Goal: Task Accomplishment & Management: Use online tool/utility

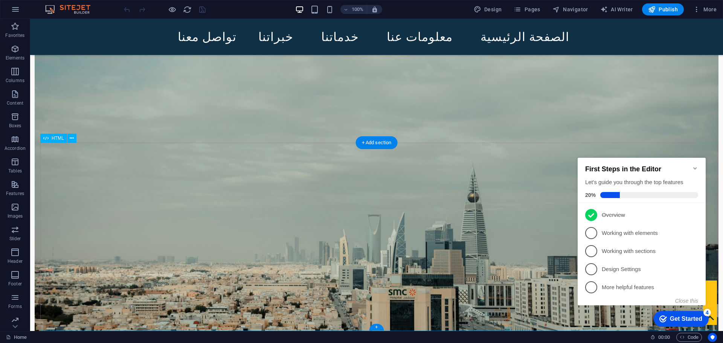
scroll to position [443, 0]
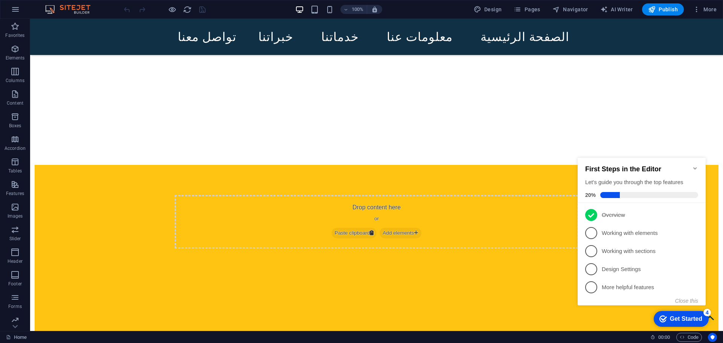
click at [695, 167] on icon "Minimize checklist" at bounding box center [694, 168] width 3 height 2
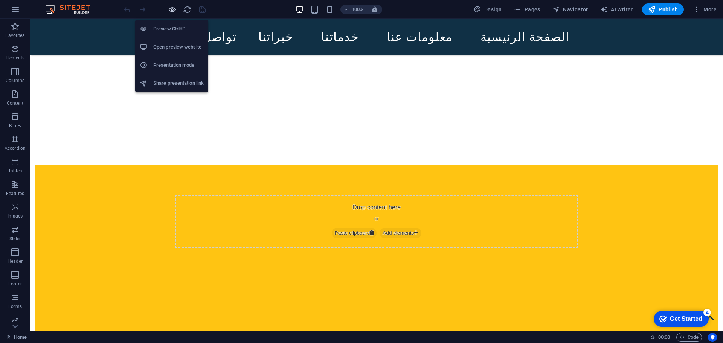
click at [175, 12] on icon "button" at bounding box center [172, 9] width 9 height 9
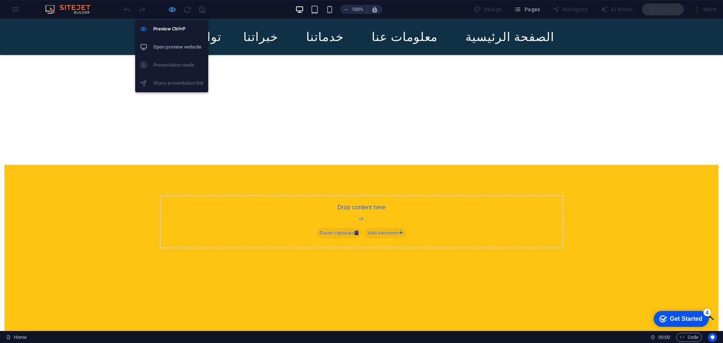
scroll to position [351, 0]
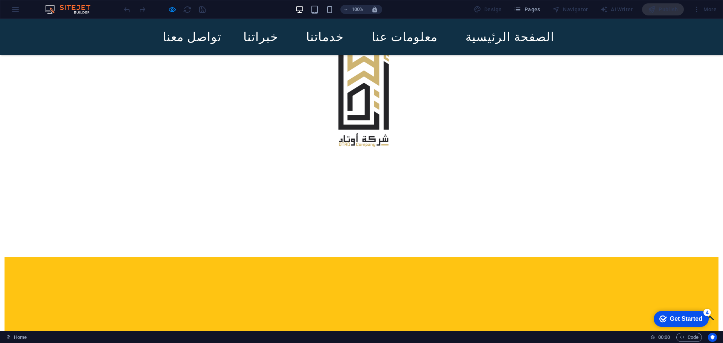
click at [343, 36] on link "خدماتنا" at bounding box center [325, 37] width 50 height 24
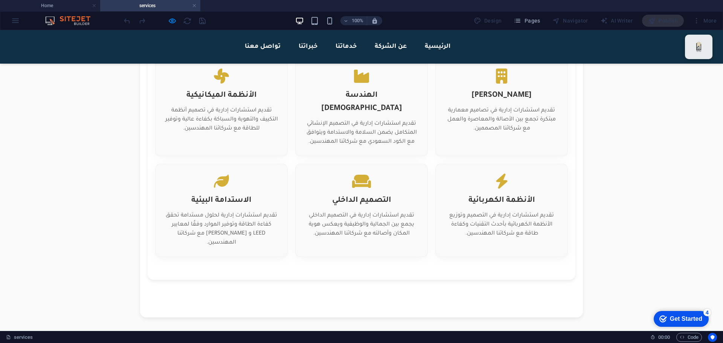
scroll to position [449, 0]
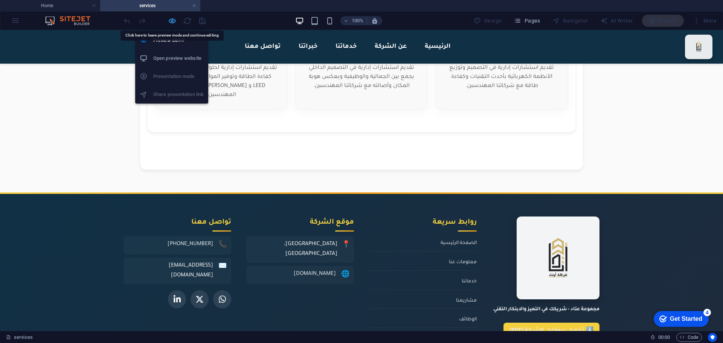
click at [171, 18] on icon "button" at bounding box center [172, 21] width 9 height 9
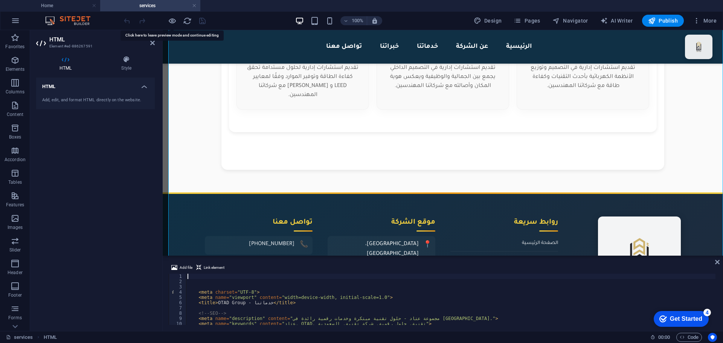
click at [290, 321] on div "< meta charset = "UTF-8" > < meta name = "viewport" content = "width=device-wid…" at bounding box center [661, 304] width 950 height 60
type textarea "<meta name="description" content="مجموعة عتاد - حلول تقنية مبتكرة وخدمات رقمية …"
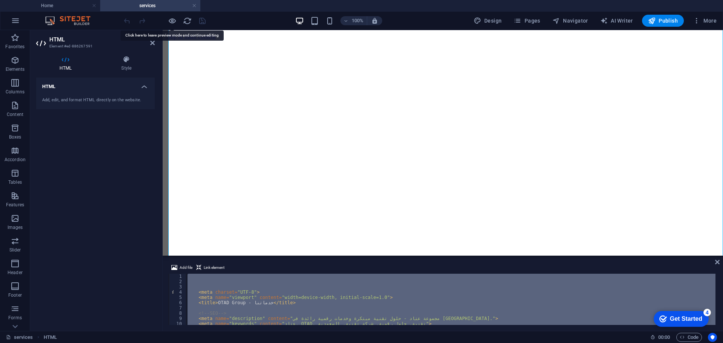
scroll to position [0, 0]
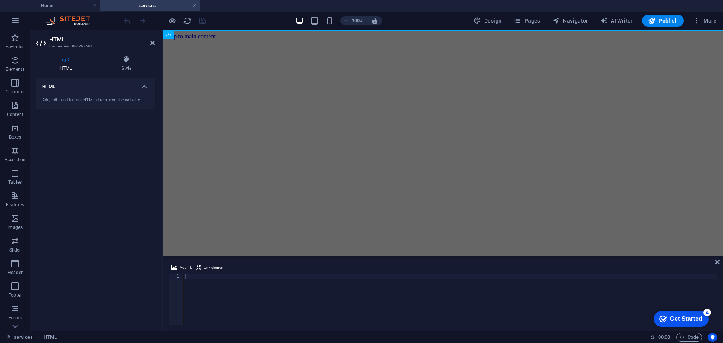
click at [228, 301] on div at bounding box center [450, 305] width 533 height 62
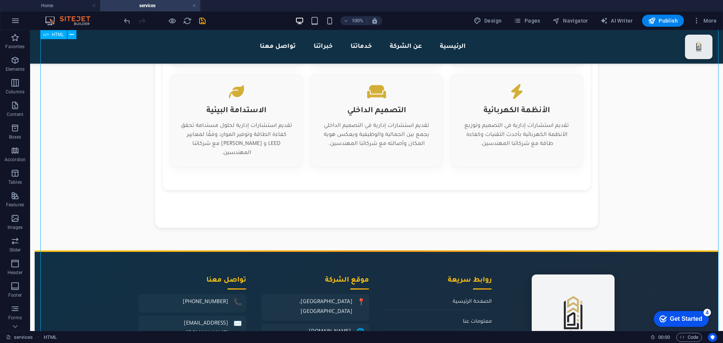
scroll to position [466, 0]
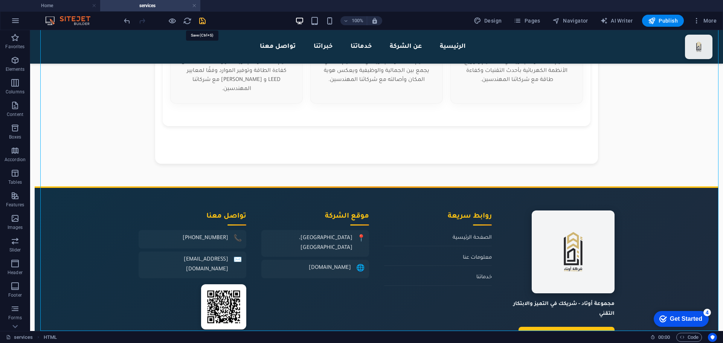
click at [203, 18] on icon "save" at bounding box center [202, 21] width 9 height 9
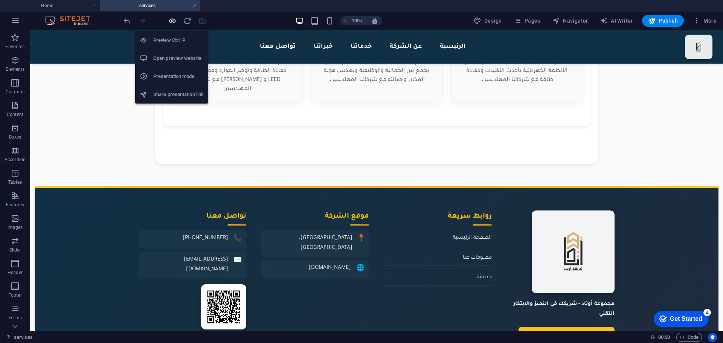
click at [170, 21] on icon "button" at bounding box center [172, 21] width 9 height 9
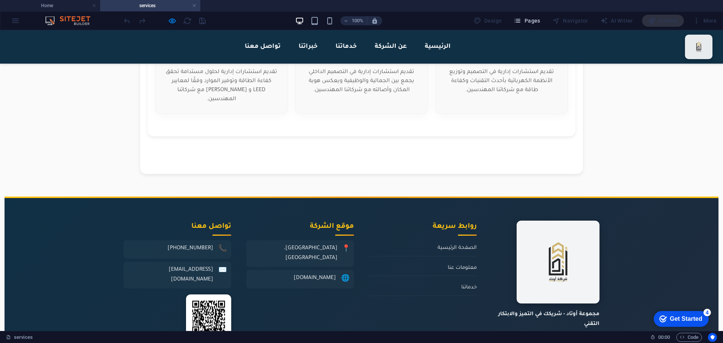
click at [533, 22] on span "Pages" at bounding box center [527, 21] width 26 height 8
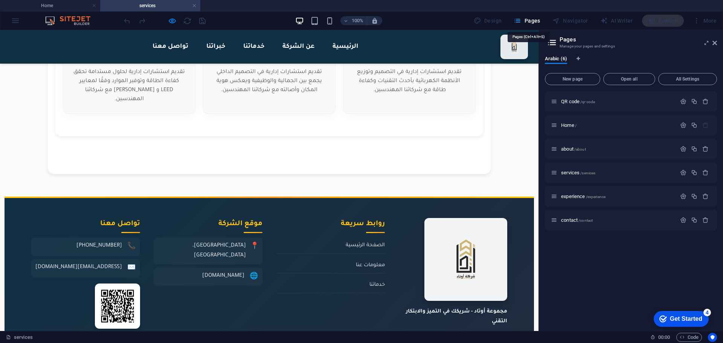
scroll to position [454, 0]
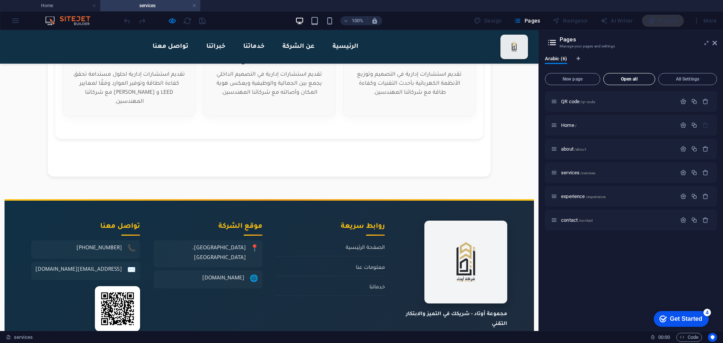
click at [648, 79] on span "Open all" at bounding box center [629, 79] width 45 height 5
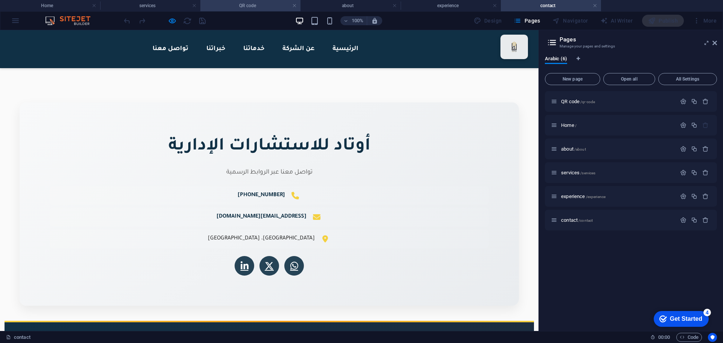
scroll to position [0, 0]
click at [295, 5] on link at bounding box center [294, 5] width 5 height 7
click at [269, 9] on h4 "about" at bounding box center [250, 6] width 100 height 8
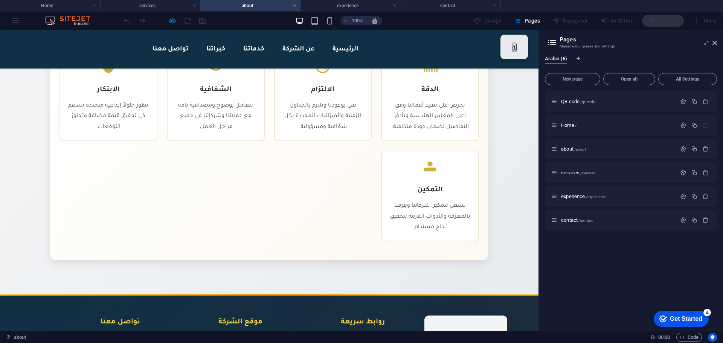
scroll to position [476, 0]
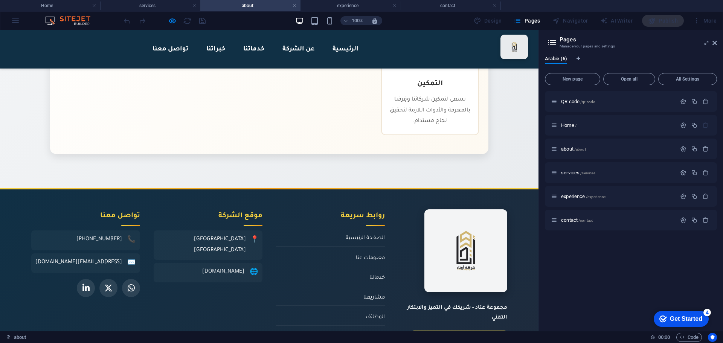
click at [716, 42] on icon at bounding box center [715, 43] width 5 height 6
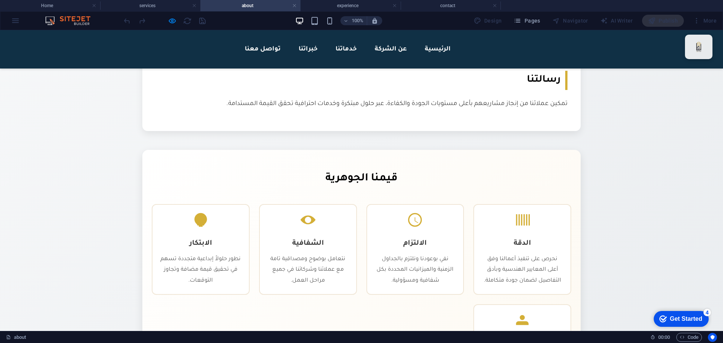
scroll to position [215, 0]
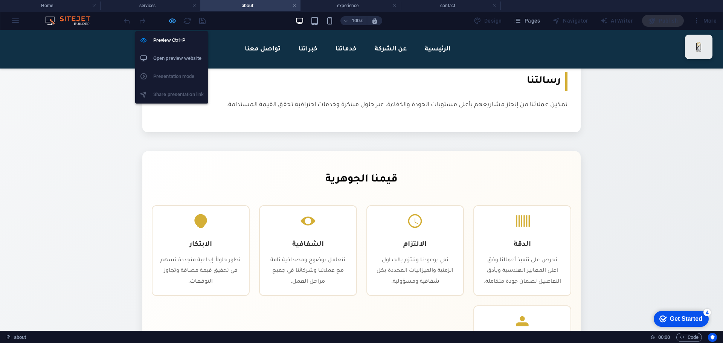
click at [173, 24] on icon "button" at bounding box center [172, 21] width 9 height 9
click at [170, 24] on icon "button" at bounding box center [172, 21] width 9 height 9
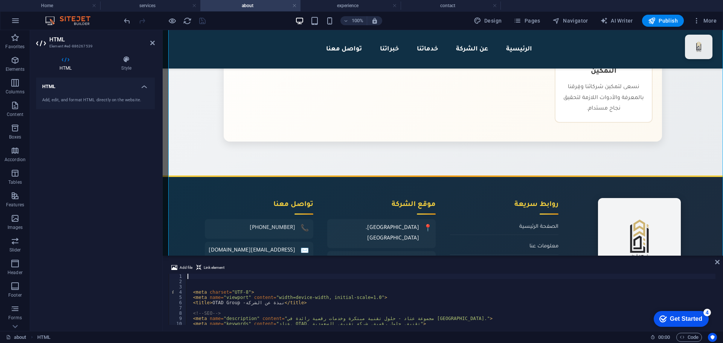
click at [304, 302] on div "< meta charset = "UTF-8" > < meta name = "viewport" content = "width=device-wid…" at bounding box center [543, 304] width 714 height 60
type textarea "<title>OTAD Group -نبذة عن الشركة</title>"
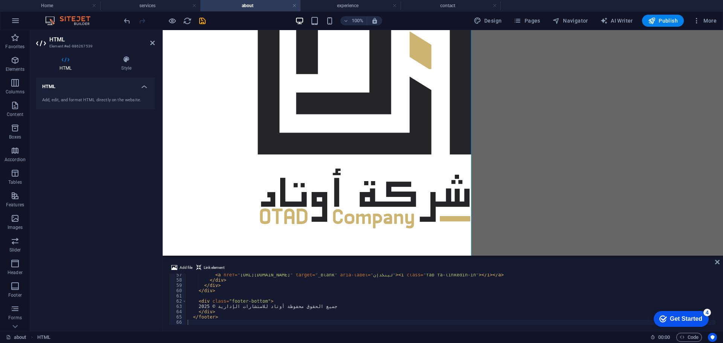
scroll to position [485, 246]
click at [324, 302] on div "< a href = "[URL][DOMAIN_NAME]" target = "_blank" aria-label = "لينكدإن" > < i …" at bounding box center [451, 303] width 530 height 62
type textarea "</footer>"
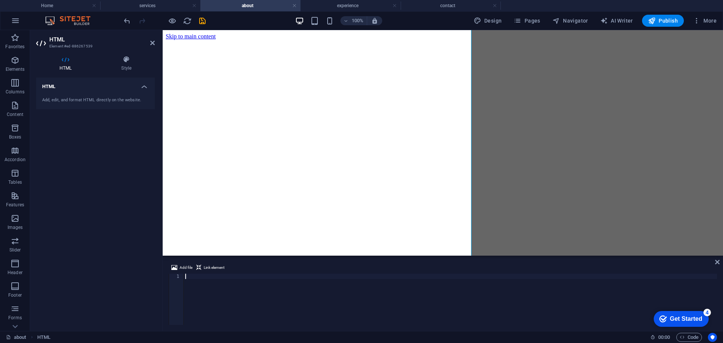
scroll to position [0, 0]
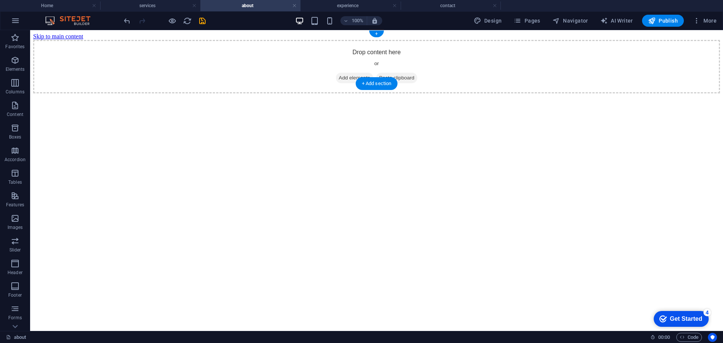
click at [367, 73] on span "Add elements" at bounding box center [354, 78] width 37 height 11
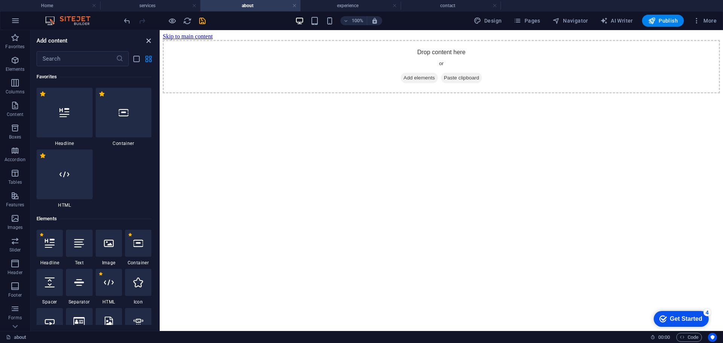
click at [148, 41] on icon "close panel" at bounding box center [148, 41] width 9 height 9
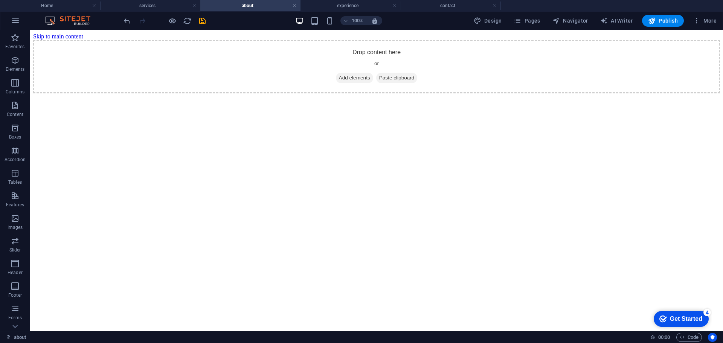
click at [539, 96] on html "Skip to main content Drop content here or Add elements Paste clipboard" at bounding box center [376, 63] width 693 height 66
click at [541, 67] on div "Drop content here or Add elements Paste clipboard" at bounding box center [376, 66] width 687 height 53
click at [376, 50] on div "Drop content here or Add elements Paste clipboard" at bounding box center [376, 66] width 687 height 53
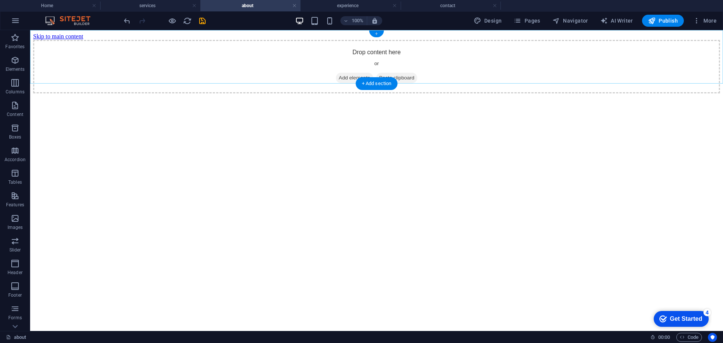
click at [380, 34] on div "+" at bounding box center [376, 34] width 15 height 7
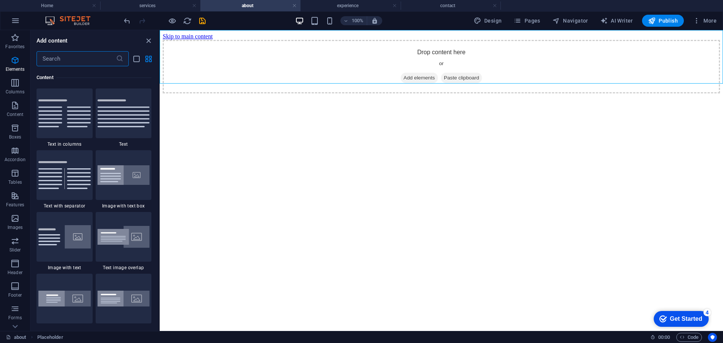
scroll to position [1380, 0]
click at [17, 38] on icon "button" at bounding box center [15, 37] width 9 height 9
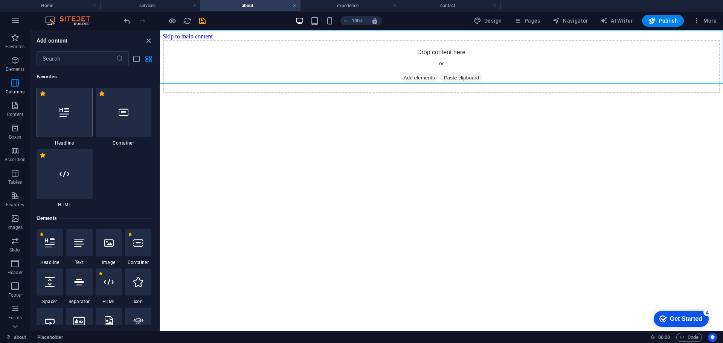
scroll to position [0, 0]
click at [62, 114] on icon at bounding box center [65, 113] width 10 height 10
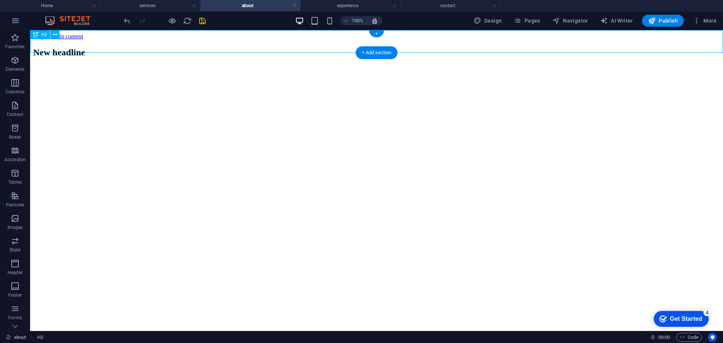
click at [324, 47] on div "New headline" at bounding box center [376, 52] width 687 height 10
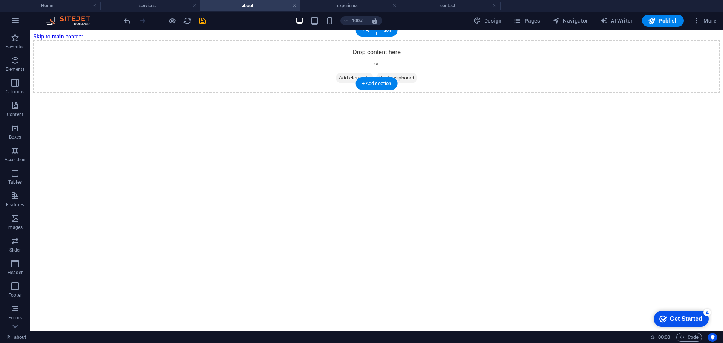
click at [339, 73] on span "Add elements" at bounding box center [354, 78] width 37 height 11
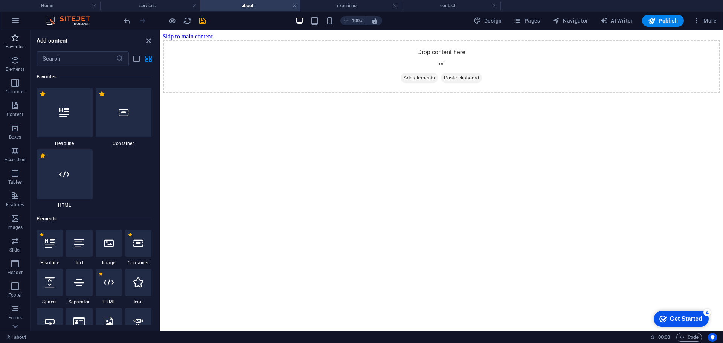
click at [12, 38] on icon "button" at bounding box center [15, 37] width 9 height 9
click at [70, 168] on div at bounding box center [65, 175] width 56 height 50
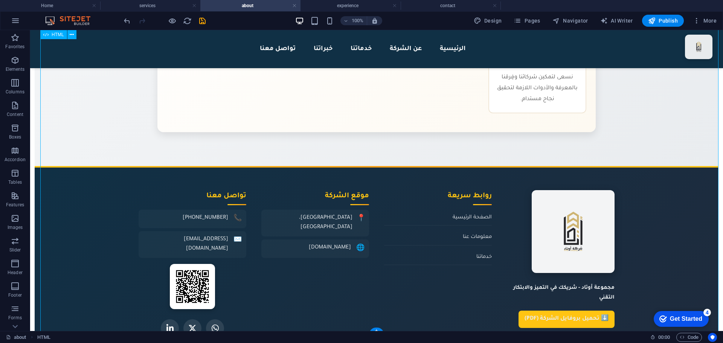
scroll to position [497, 0]
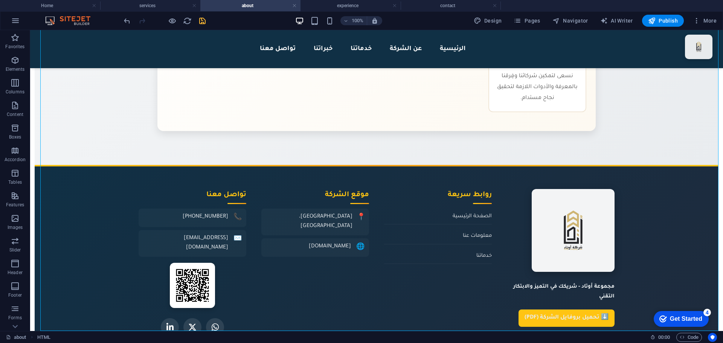
click at [203, 22] on icon "save" at bounding box center [202, 21] width 9 height 9
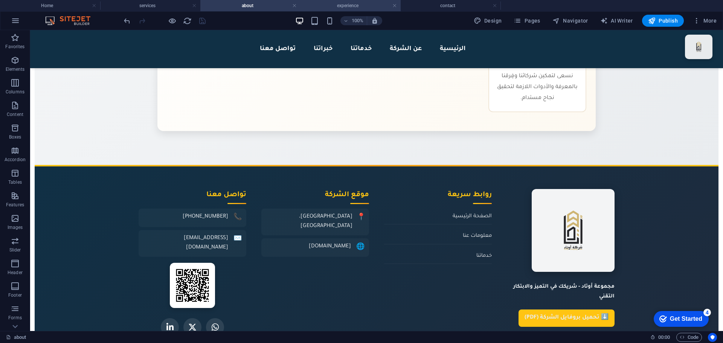
click at [348, 3] on h4 "experience" at bounding box center [351, 6] width 100 height 8
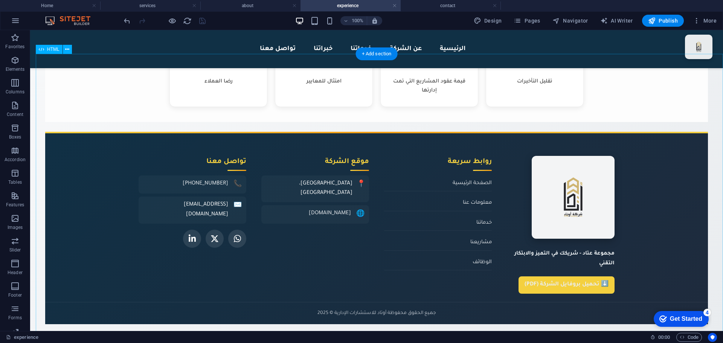
scroll to position [103, 0]
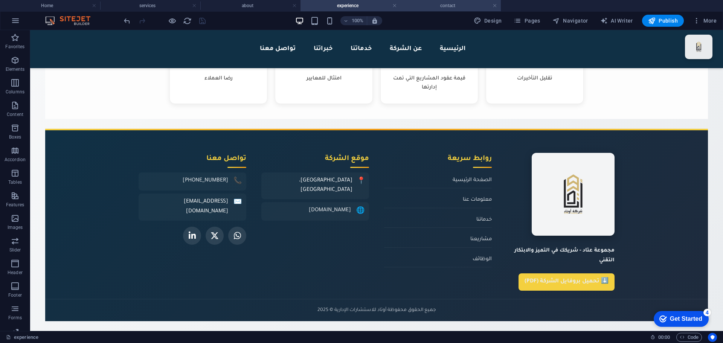
click at [437, 9] on h4 "contact" at bounding box center [451, 6] width 100 height 8
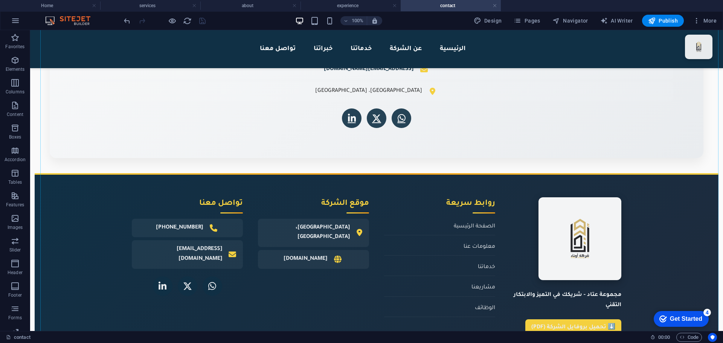
scroll to position [174, 0]
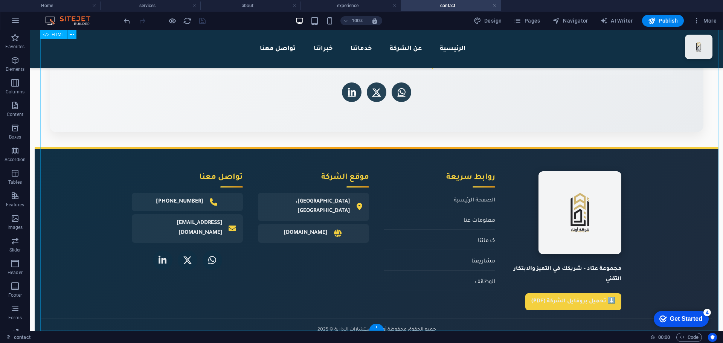
click at [396, 225] on div "OTAD Group - تواصل معنا الرئيسية عن الشركة خدماتنا خبراتنا تواصل معنا أوتاد للا…" at bounding box center [377, 128] width 684 height 428
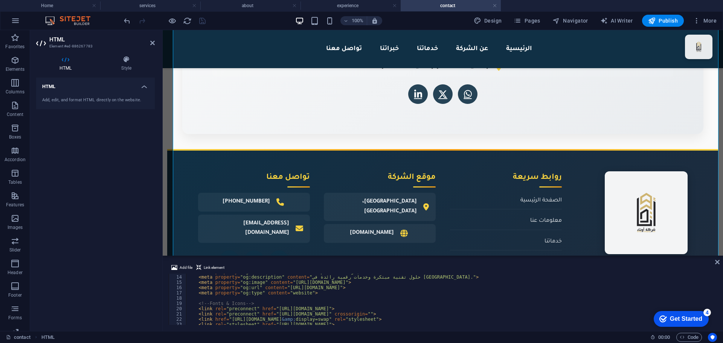
scroll to position [0, 0]
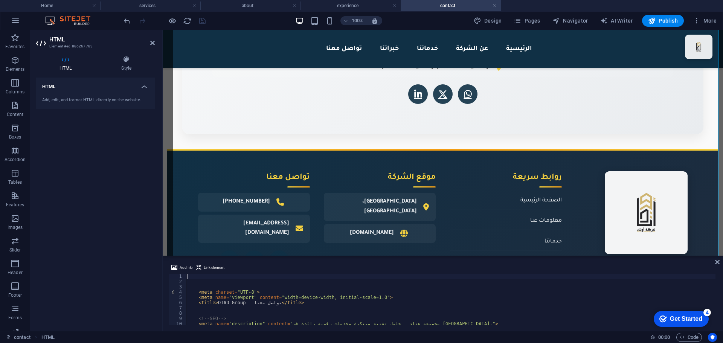
click at [280, 309] on div "< meta charset = "UTF-8" > < meta name = "viewport" content = "width=device-wid…" at bounding box center [642, 304] width 912 height 60
type textarea "</style>"
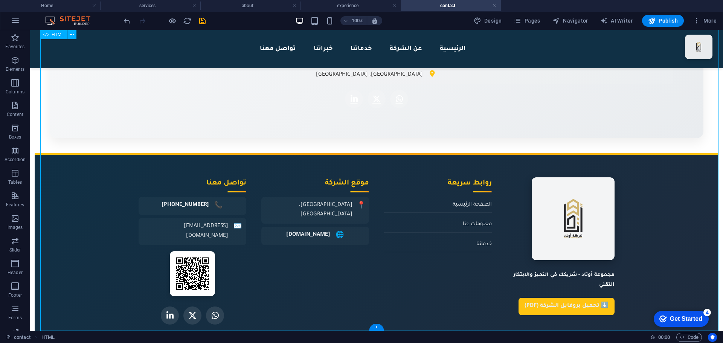
scroll to position [165, 0]
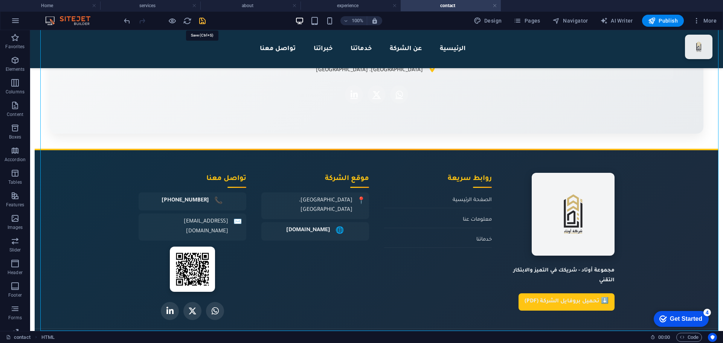
click at [203, 20] on icon "save" at bounding box center [202, 21] width 9 height 9
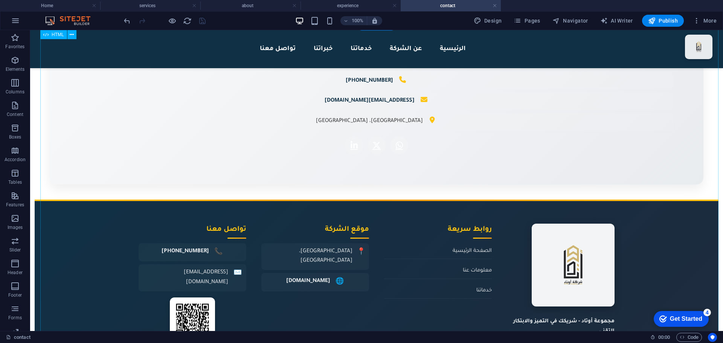
scroll to position [52, 0]
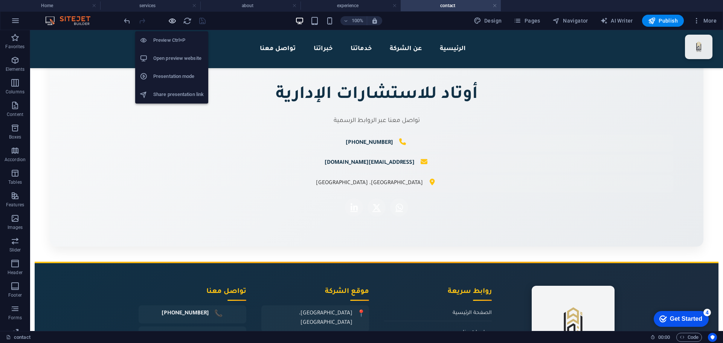
click at [173, 23] on icon "button" at bounding box center [172, 21] width 9 height 9
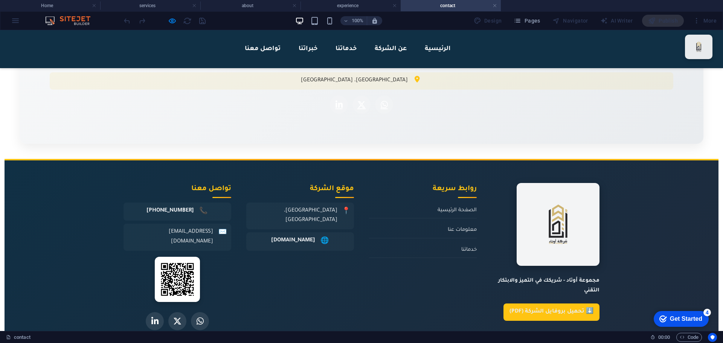
scroll to position [0, 0]
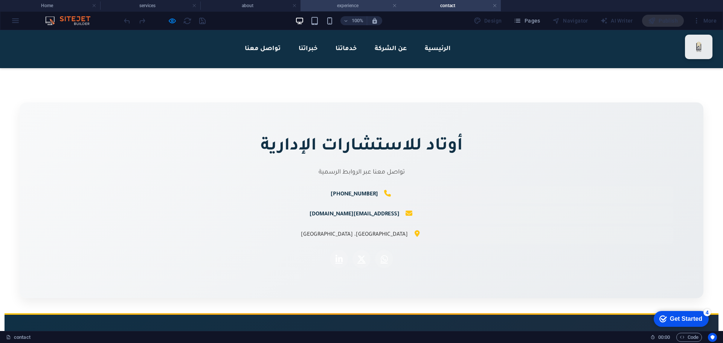
click at [365, 7] on h4 "experience" at bounding box center [351, 6] width 100 height 8
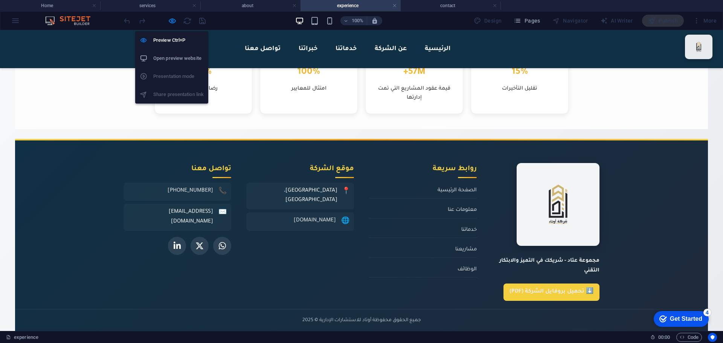
drag, startPoint x: 174, startPoint y: 20, endPoint x: 176, endPoint y: 26, distance: 6.1
click at [174, 20] on icon "button" at bounding box center [172, 21] width 9 height 9
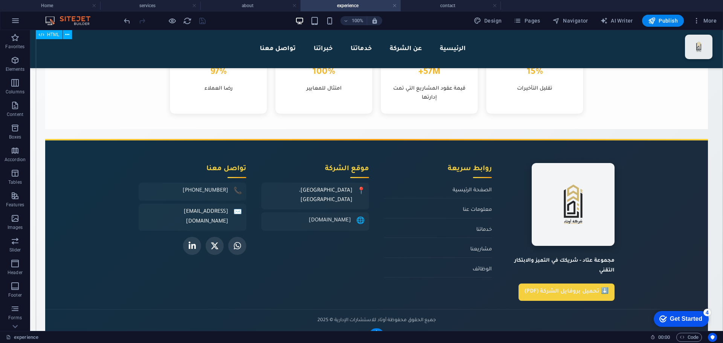
click at [292, 261] on div "OTAD Group - خبراتنا الرئيسية عن الشركة خدماتنا خبراتنا تواصل معنا الخبرة والإن…" at bounding box center [376, 165] width 693 height 364
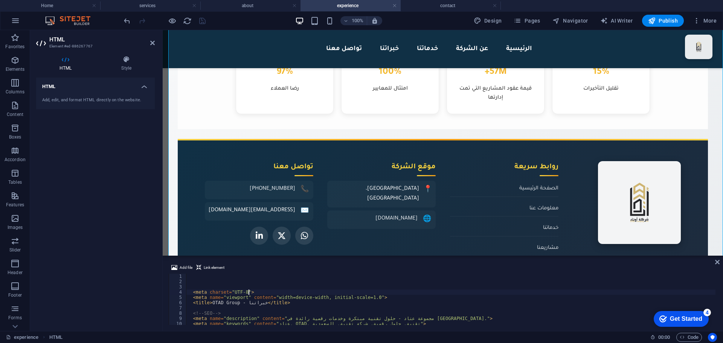
click at [300, 290] on div "< meta charset = "UTF-8" > < meta name = "viewport" content = "width=device-wid…" at bounding box center [649, 304] width 927 height 60
type textarea "</script> </div>"
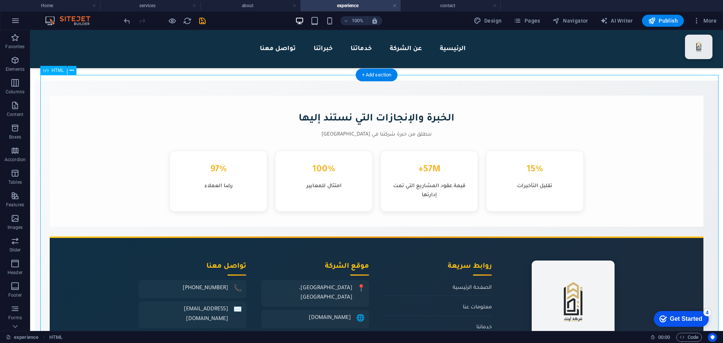
scroll to position [109, 0]
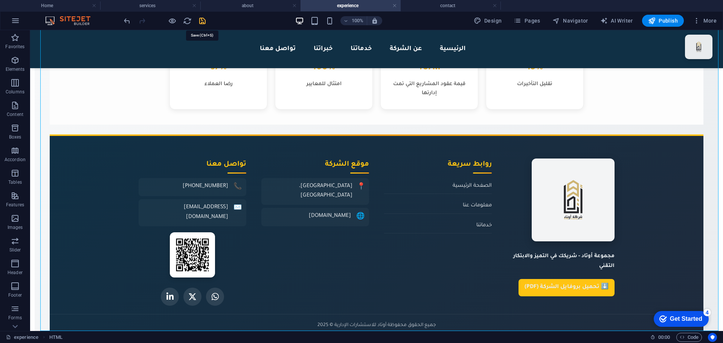
click at [205, 22] on icon "save" at bounding box center [202, 21] width 9 height 9
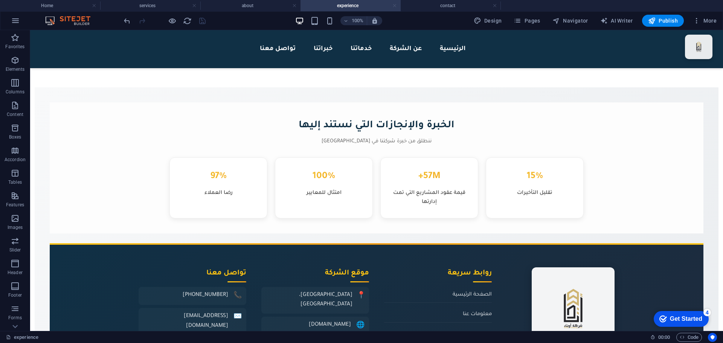
click at [394, 6] on link at bounding box center [394, 5] width 5 height 7
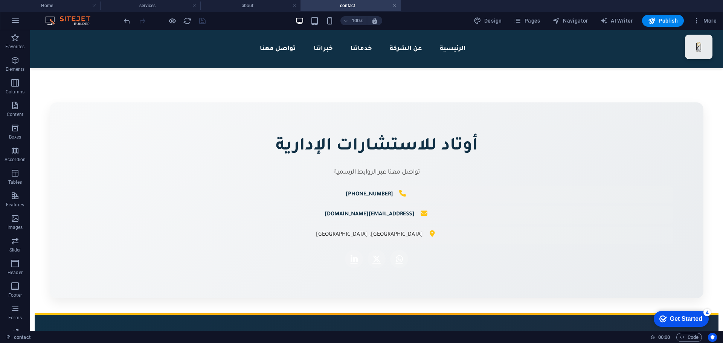
click at [394, 6] on link at bounding box center [394, 5] width 5 height 7
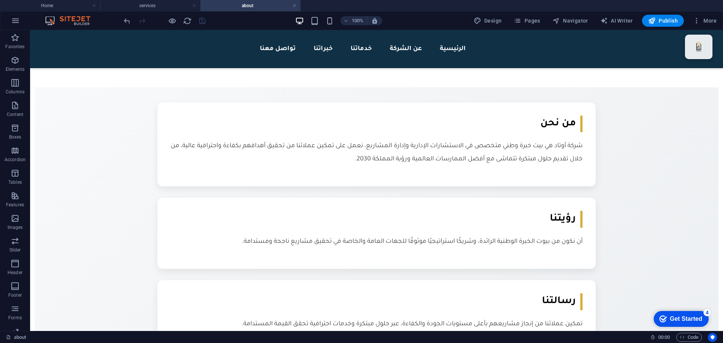
scroll to position [497, 0]
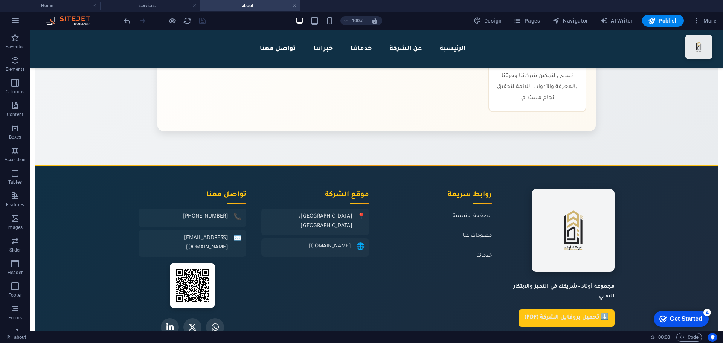
click at [297, 6] on h4 "about" at bounding box center [250, 6] width 100 height 8
click at [294, 6] on link at bounding box center [294, 5] width 5 height 7
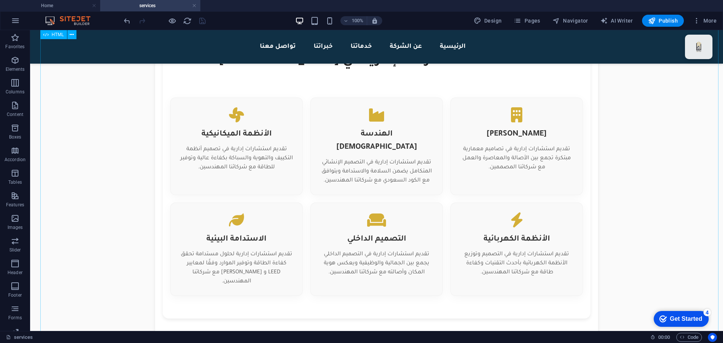
scroll to position [235, 0]
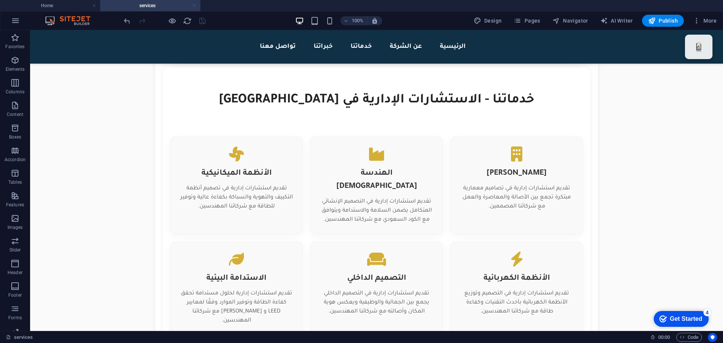
click at [194, 6] on link at bounding box center [194, 5] width 5 height 7
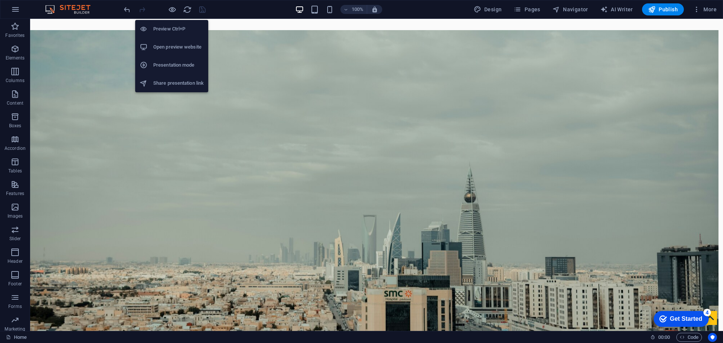
click at [165, 78] on li "Share presentation link" at bounding box center [171, 83] width 73 height 18
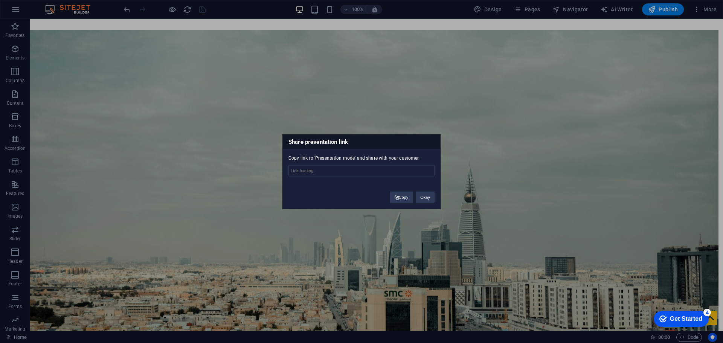
type input "[URL][DOMAIN_NAME]"
click at [405, 198] on button "Copy" at bounding box center [401, 196] width 23 height 11
click at [418, 197] on button "Okay" at bounding box center [425, 197] width 19 height 11
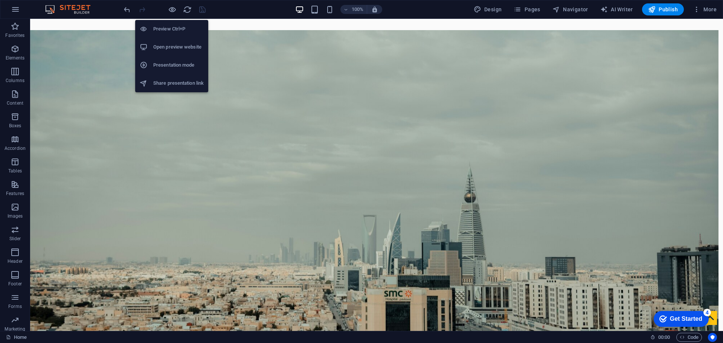
click at [176, 54] on li "Open preview website" at bounding box center [171, 47] width 73 height 18
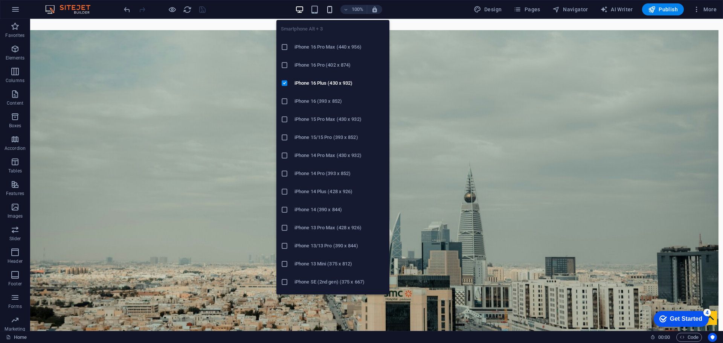
click at [332, 8] on icon "button" at bounding box center [329, 9] width 9 height 9
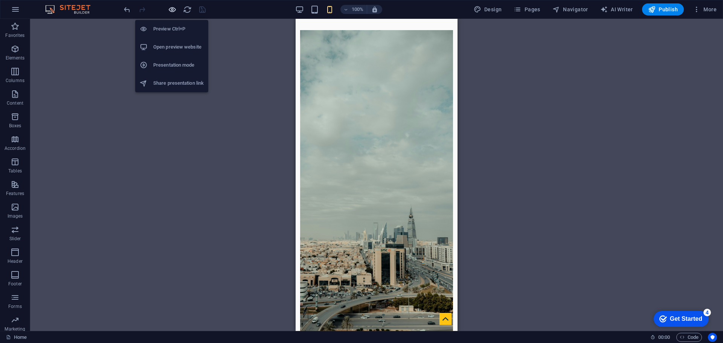
click at [170, 9] on icon "button" at bounding box center [172, 9] width 9 height 9
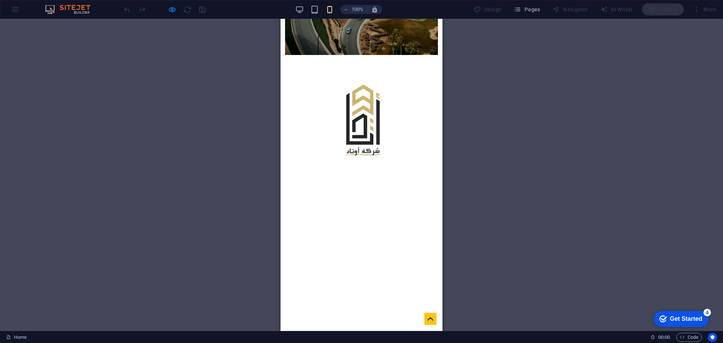
scroll to position [192, 0]
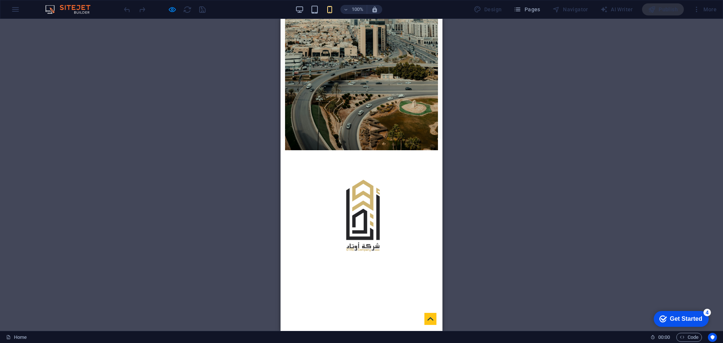
click at [366, 28] on button at bounding box center [361, 26] width 9 height 9
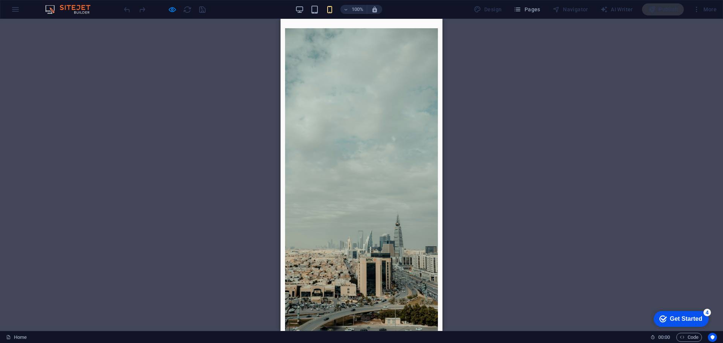
scroll to position [0, 0]
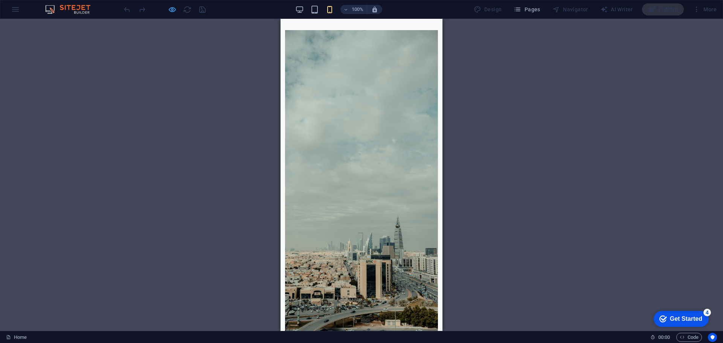
click at [168, 9] on icon "button" at bounding box center [172, 9] width 9 height 9
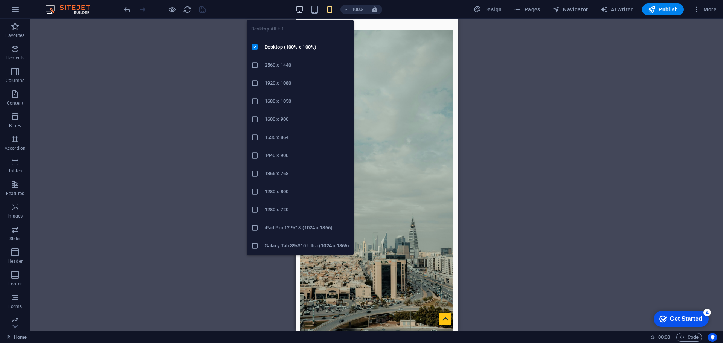
click at [302, 10] on icon "button" at bounding box center [299, 9] width 9 height 9
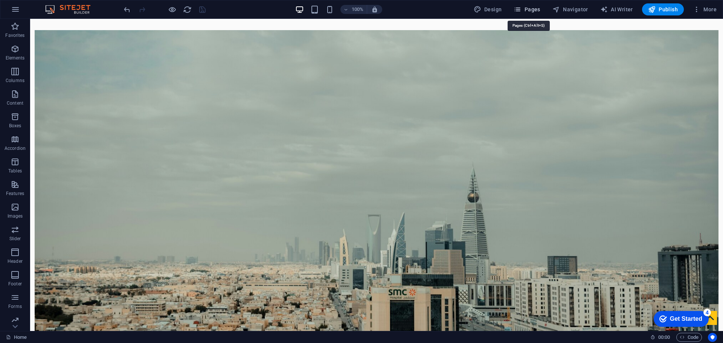
click at [531, 11] on span "Pages" at bounding box center [527, 10] width 26 height 8
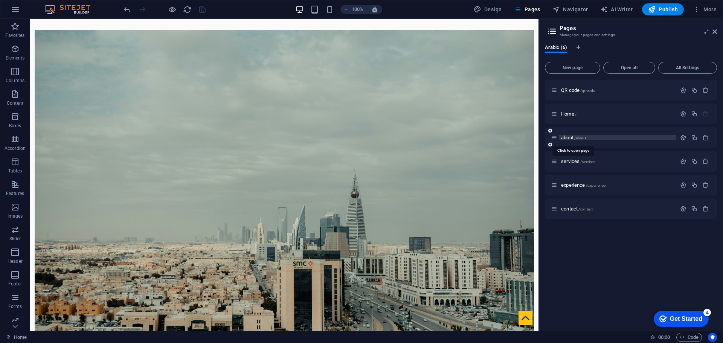
click at [570, 135] on span "about /about" at bounding box center [573, 138] width 25 height 6
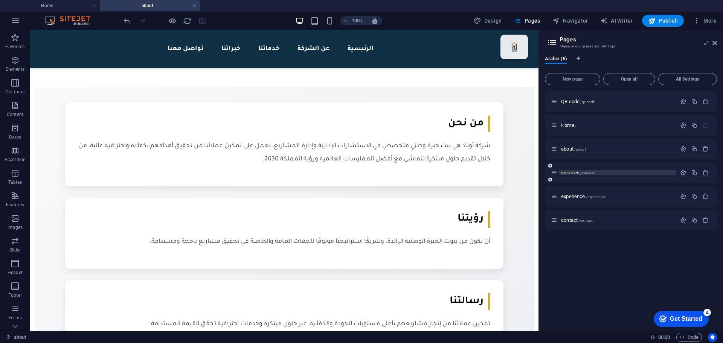
click at [568, 171] on span "services /services" at bounding box center [578, 173] width 34 height 6
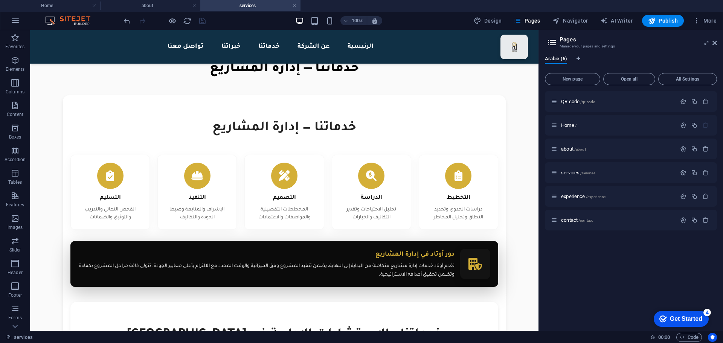
click at [718, 38] on aside "Pages Manage your pages and settings Arabic (6) New page Open all All Settings …" at bounding box center [631, 180] width 185 height 301
click at [717, 44] on icon at bounding box center [715, 43] width 5 height 6
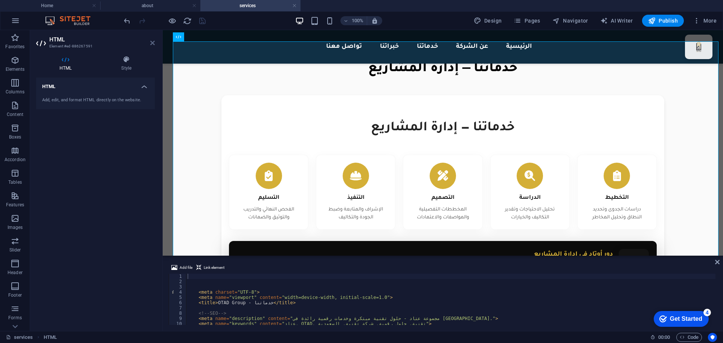
click at [152, 44] on icon at bounding box center [152, 43] width 5 height 6
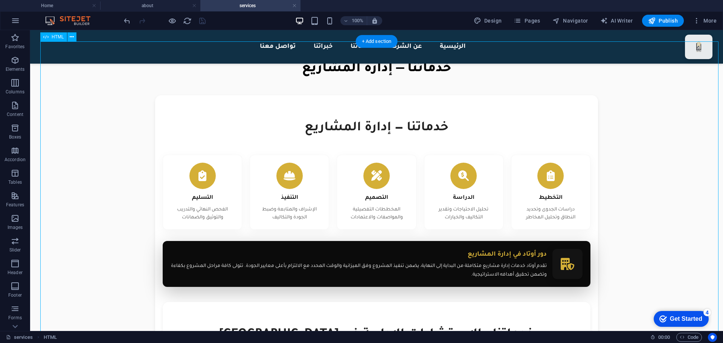
click at [381, 44] on div "+ Add section" at bounding box center [377, 41] width 42 height 13
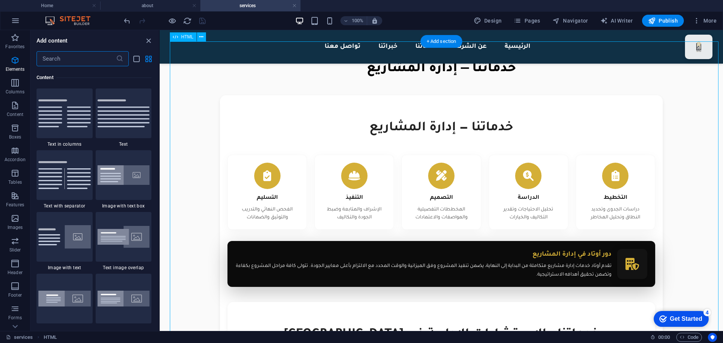
scroll to position [1380, 0]
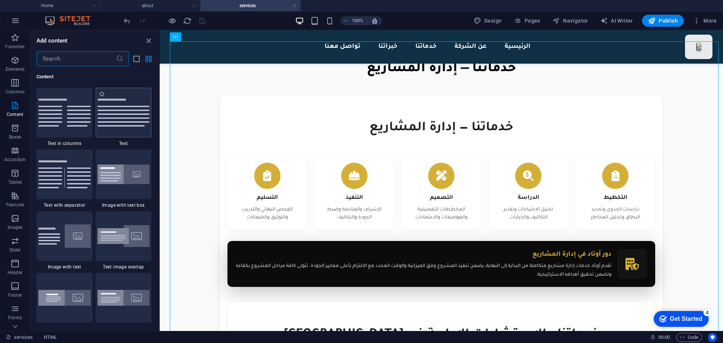
click at [120, 110] on img at bounding box center [124, 113] width 52 height 28
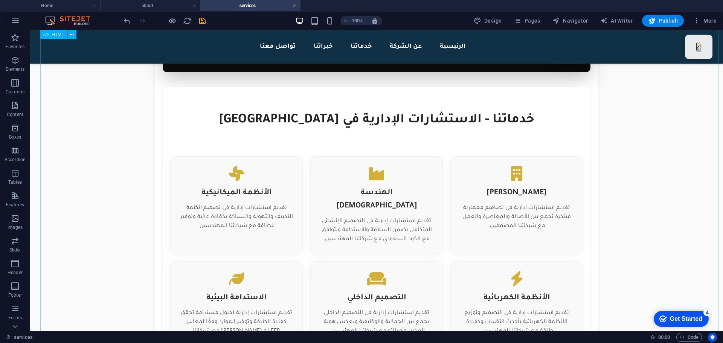
scroll to position [264, 0]
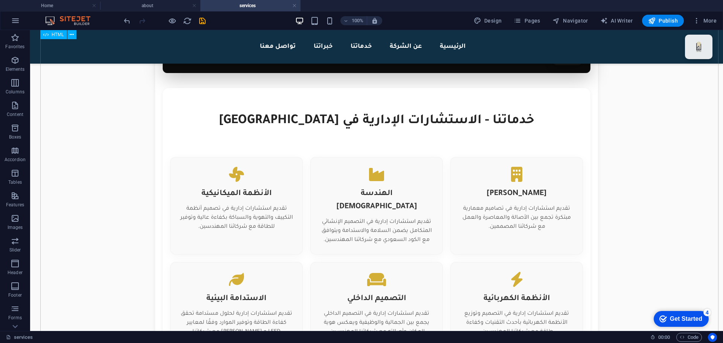
click at [444, 159] on div "OTAD Group - خدماتنا الرئيسية عن الشركة خدماتنا خبراتنا تواصل معنا خدماتنا — إد…" at bounding box center [377, 237] width 684 height 800
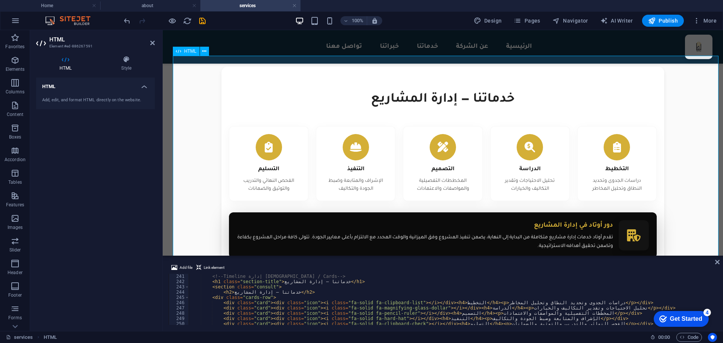
scroll to position [75, 0]
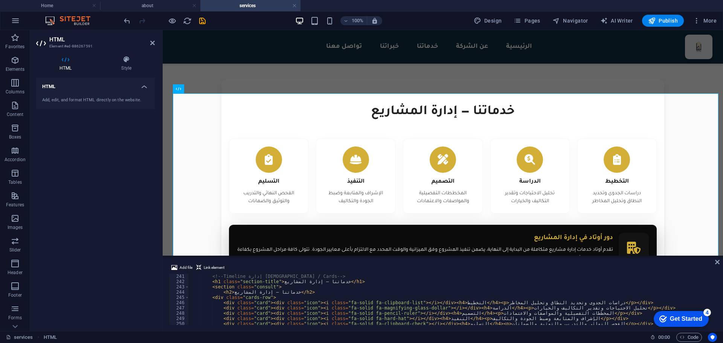
click at [292, 281] on div "<!-- Timeline إدارة المشاريع / Cards --> < h1 class = "section-title" > خدماتنا…" at bounding box center [664, 304] width 950 height 60
type textarea "<h1 class="section-title">خدماتنا — إدارة المشاريع</h1> <section class="consult…"
click at [292, 281] on div "<!-- Timeline إدارة المشاريع / Cards --> < h1 class = "section-title" > خدماتنا…" at bounding box center [664, 304] width 950 height 60
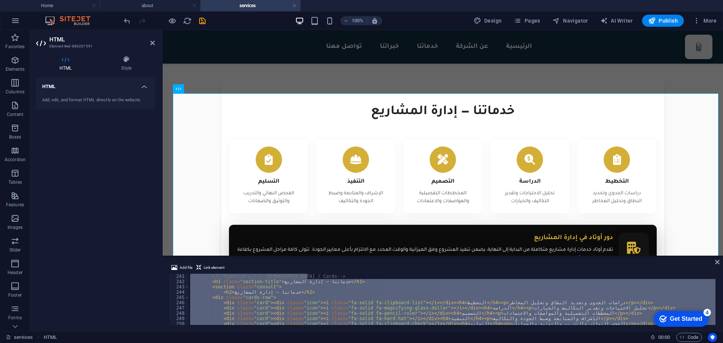
click at [296, 283] on div "<!-- Timeline إدارة المشاريع / Cards --> < h1 class = "section-title" > خدماتنا…" at bounding box center [452, 299] width 527 height 51
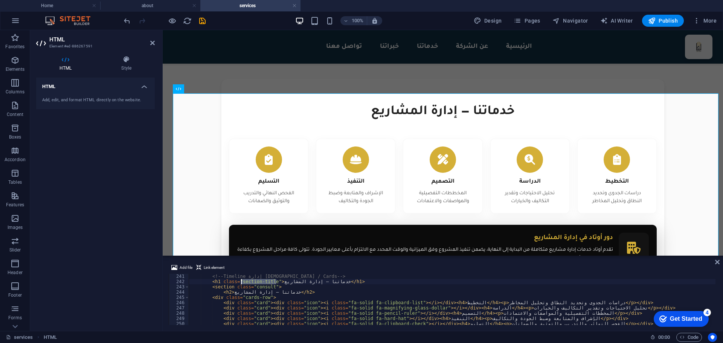
drag, startPoint x: 330, startPoint y: 283, endPoint x: 240, endPoint y: 283, distance: 89.3
click at [240, 283] on div "<!-- Timeline إدارة المشاريع / Cards --> < h1 class = "section-title" > خدماتنا…" at bounding box center [664, 304] width 950 height 60
click at [312, 282] on div "<!-- Timeline إدارة المشاريع / Cards --> < h1 class = "section-title" > خدماتنا…" at bounding box center [664, 304] width 950 height 60
click at [297, 283] on div "<!-- Timeline إدارة المشاريع / Cards --> < h1 class = "section-title" > خدماتنا…" at bounding box center [664, 304] width 950 height 60
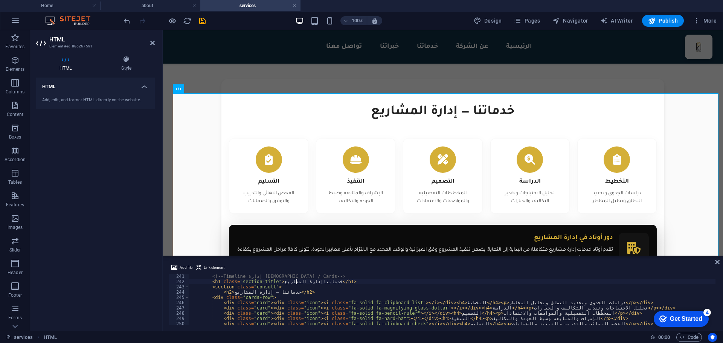
click at [297, 283] on div "<!-- Timeline إدارة المشاريع / Cards --> < h1 class = "section-title" > خدماتنا…" at bounding box center [664, 304] width 950 height 60
click at [283, 281] on div "<!-- Timeline إدارة المشاريع / Cards --> < h1 class = "section-title" > المشاري…" at bounding box center [664, 304] width 950 height 60
click at [284, 281] on div "<!-- Timeline إدارة المشاريع / Cards --> < h1 class = "section-title" > المشاري…" at bounding box center [664, 304] width 950 height 60
type textarea "<h1 class="section-title"> </h1>"
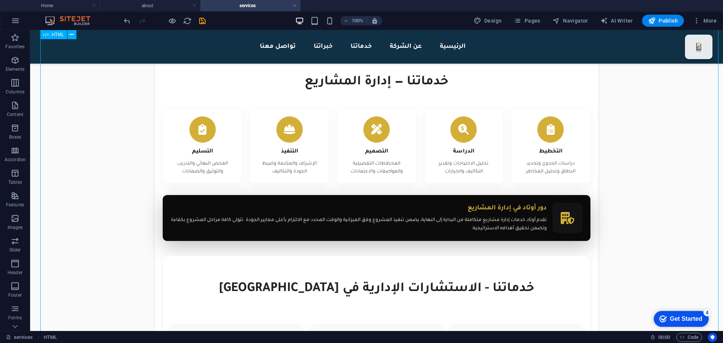
scroll to position [0, 0]
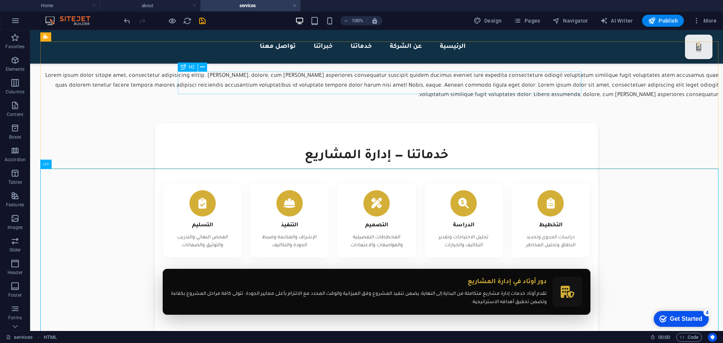
click at [189, 67] on span "H2" at bounding box center [192, 67] width 6 height 5
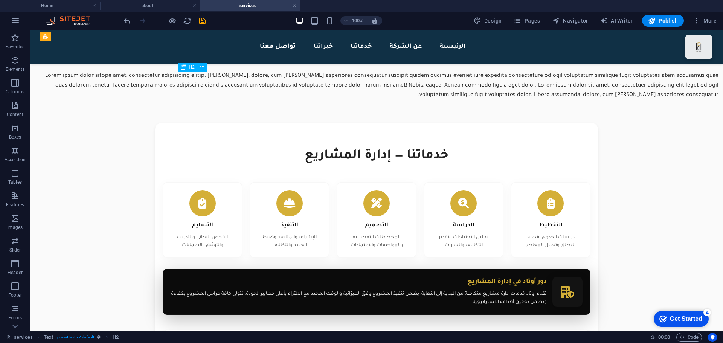
click at [189, 67] on span "H2" at bounding box center [192, 67] width 6 height 5
click at [394, 66] on div "Headline" at bounding box center [377, 58] width 684 height 14
click at [441, 101] on div "Lorem ipsum dolor sitope amet, consectetur adipisicing elitip. [PERSON_NAME], d…" at bounding box center [377, 86] width 684 height 29
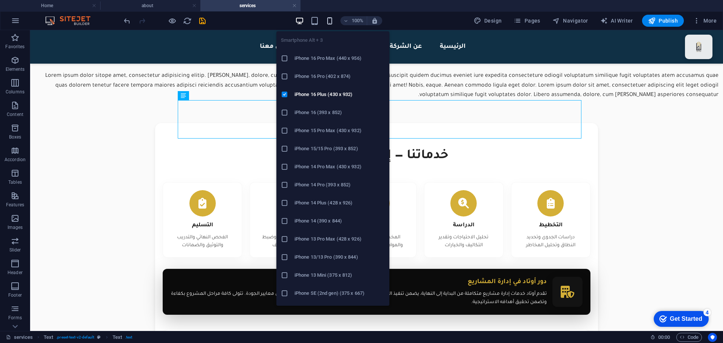
click at [333, 21] on icon "button" at bounding box center [329, 21] width 9 height 9
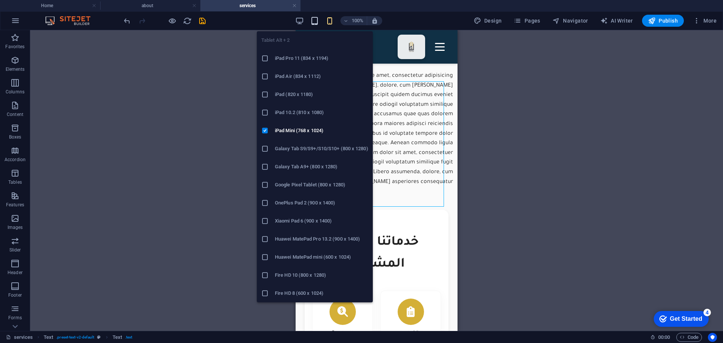
click at [315, 19] on icon "button" at bounding box center [314, 21] width 9 height 9
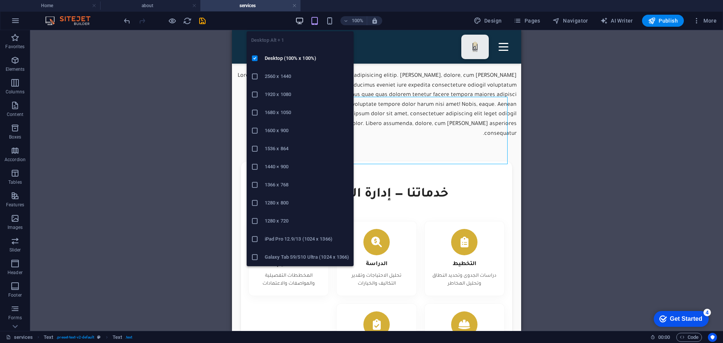
click at [302, 19] on icon "button" at bounding box center [299, 21] width 9 height 9
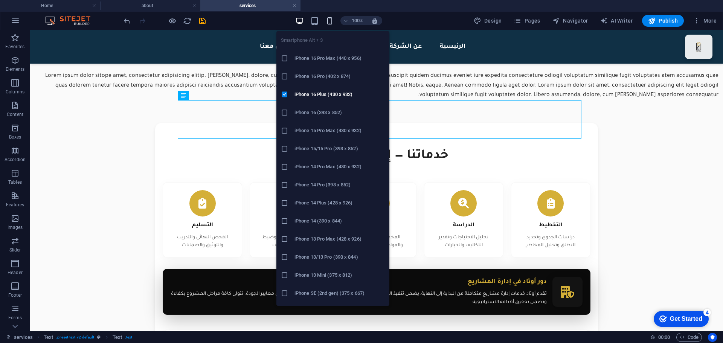
click at [330, 21] on icon "button" at bounding box center [329, 21] width 9 height 9
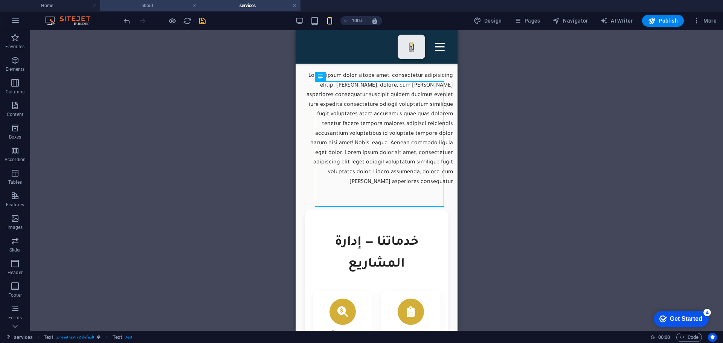
click at [157, 5] on h4 "about" at bounding box center [150, 6] width 100 height 8
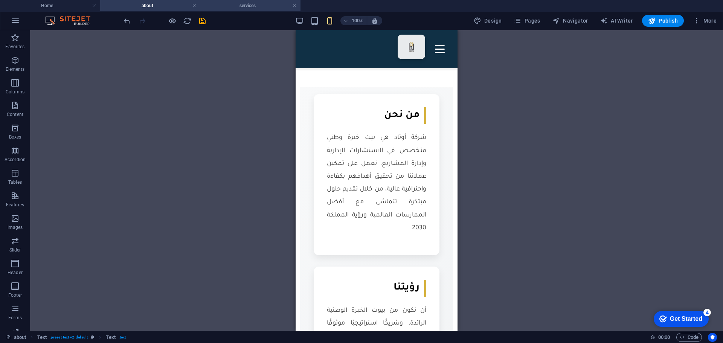
click at [240, 11] on li "services" at bounding box center [250, 5] width 100 height 11
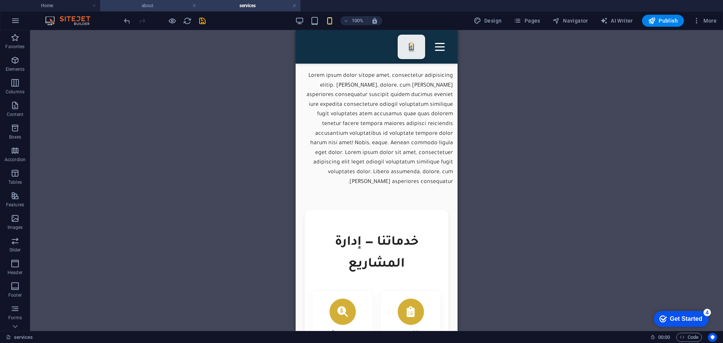
click at [166, 6] on h4 "about" at bounding box center [150, 6] width 100 height 8
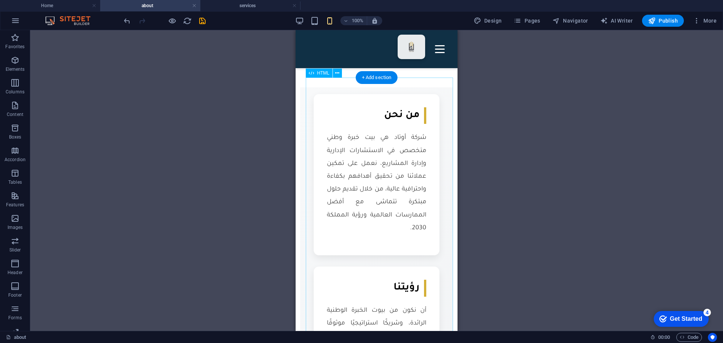
click at [368, 75] on div "+ Add section" at bounding box center [377, 77] width 42 height 13
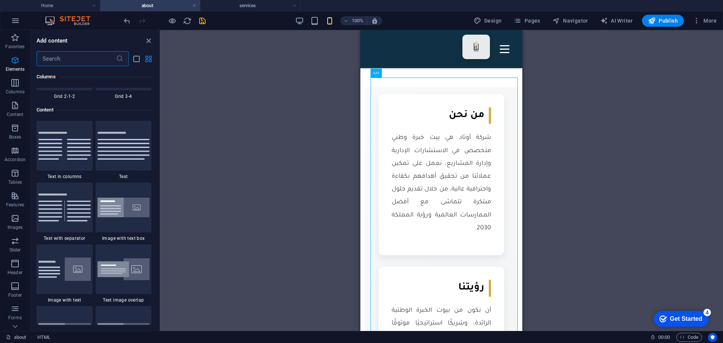
scroll to position [1380, 0]
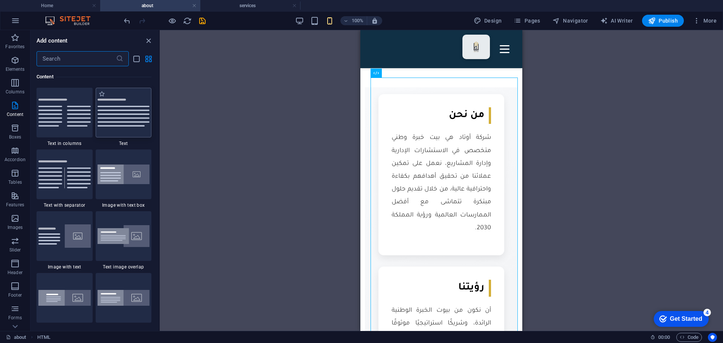
click at [124, 129] on div at bounding box center [124, 113] width 56 height 50
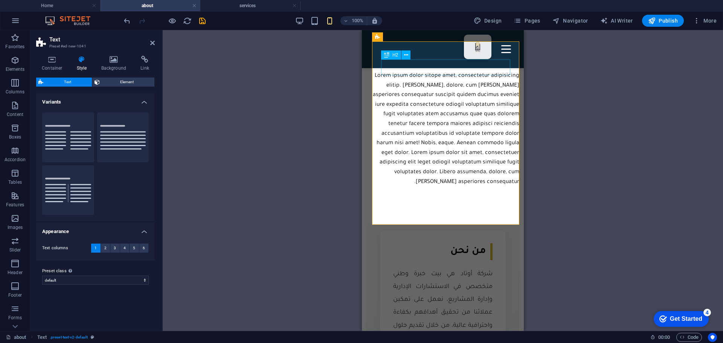
click at [493, 66] on div "Headline" at bounding box center [443, 58] width 153 height 14
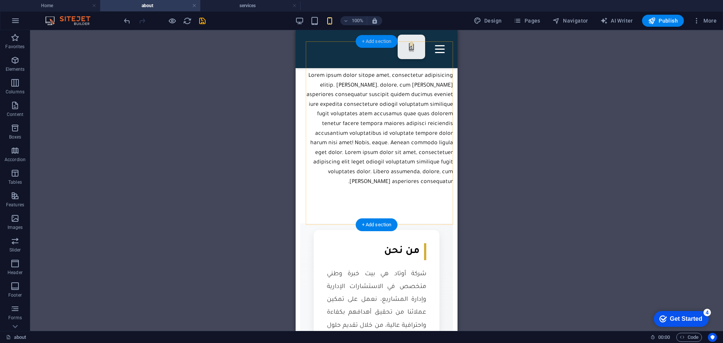
click at [376, 44] on div "+ Add section" at bounding box center [377, 41] width 42 height 13
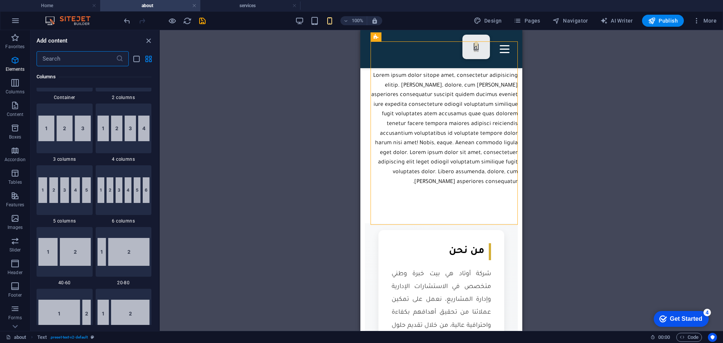
scroll to position [363, 0]
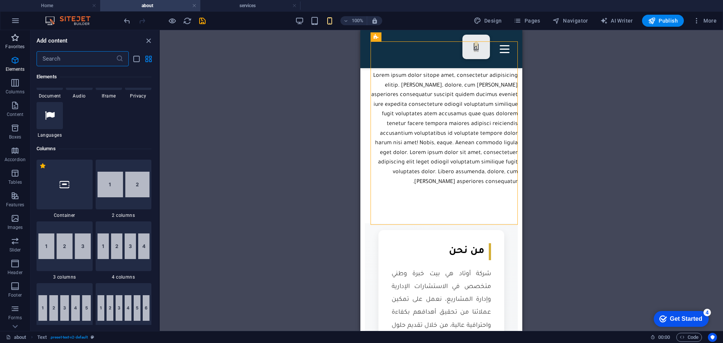
click at [16, 41] on icon "button" at bounding box center [15, 37] width 9 height 9
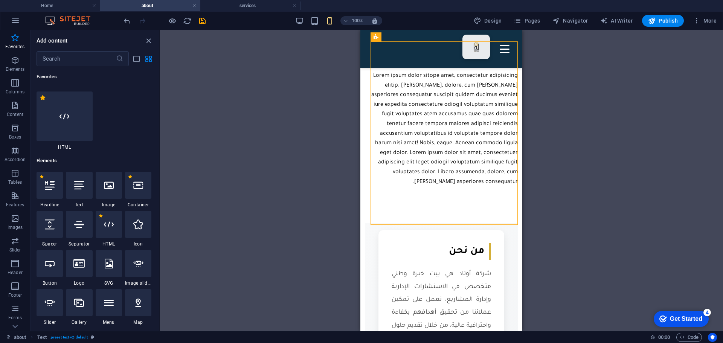
scroll to position [75, 0]
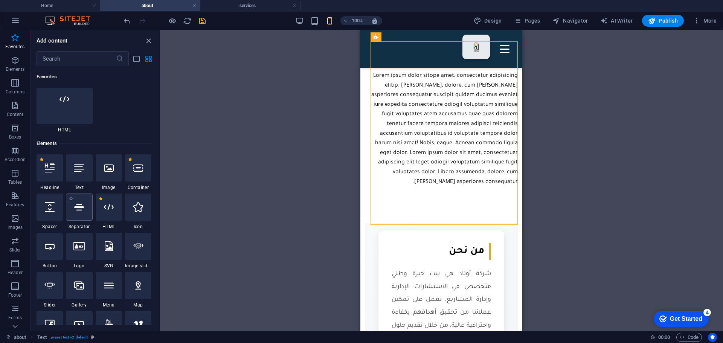
click at [85, 203] on div at bounding box center [79, 207] width 26 height 27
select select "%"
select select "px"
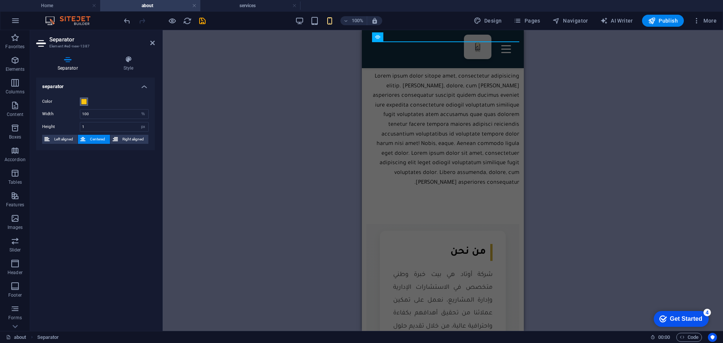
click at [83, 105] on button "Color" at bounding box center [84, 102] width 8 height 8
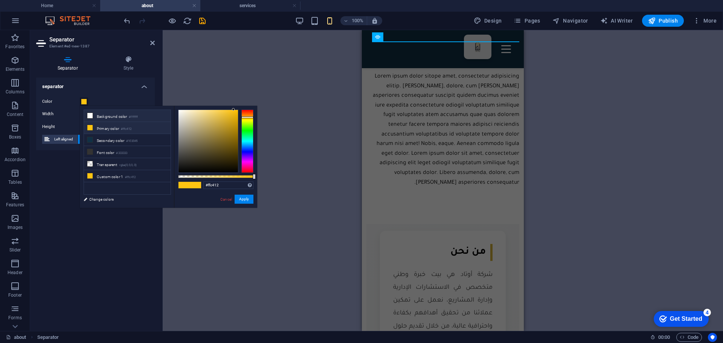
click at [90, 119] on li "Background color #ffffff" at bounding box center [127, 116] width 87 height 12
type input "#ffffff"
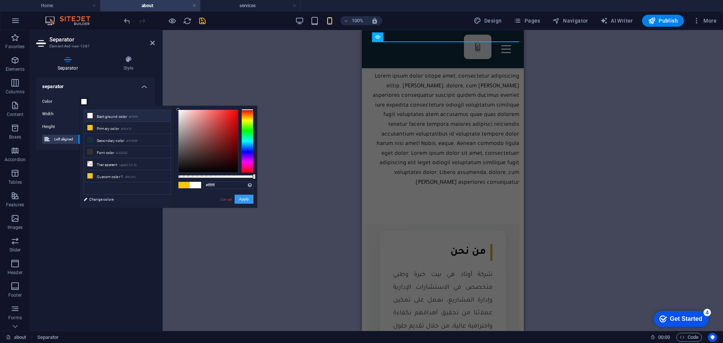
click at [243, 202] on button "Apply" at bounding box center [244, 199] width 19 height 9
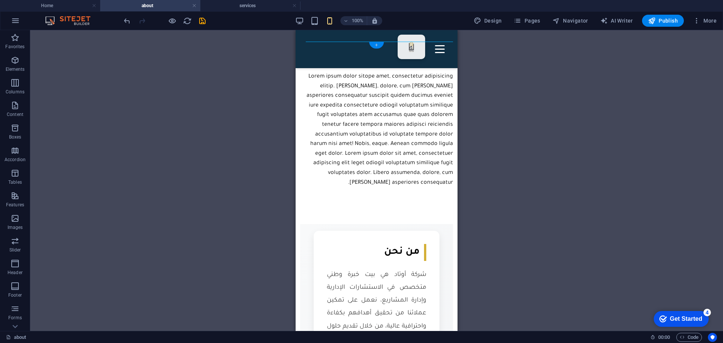
click at [377, 43] on div "+" at bounding box center [376, 45] width 15 height 7
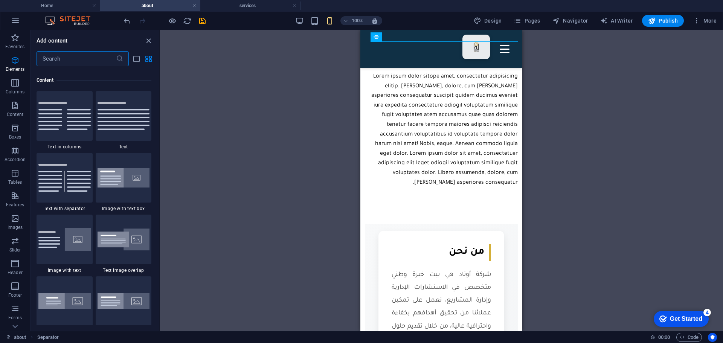
scroll to position [1380, 0]
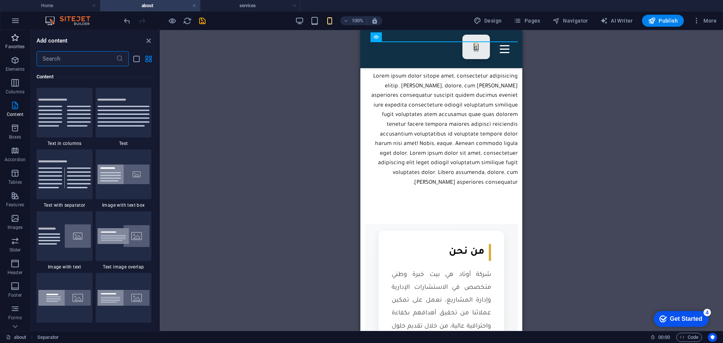
click at [18, 43] on span "Favorites" at bounding box center [15, 42] width 30 height 18
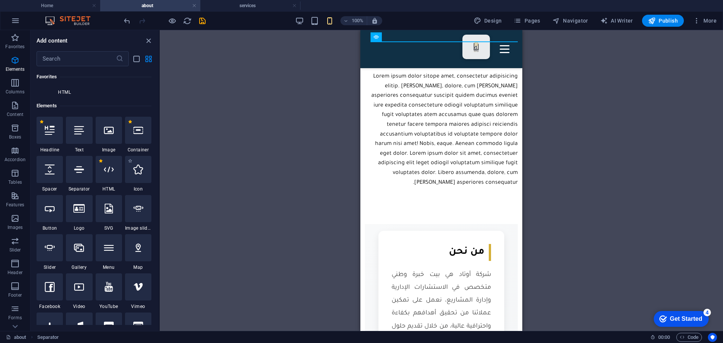
scroll to position [151, 0]
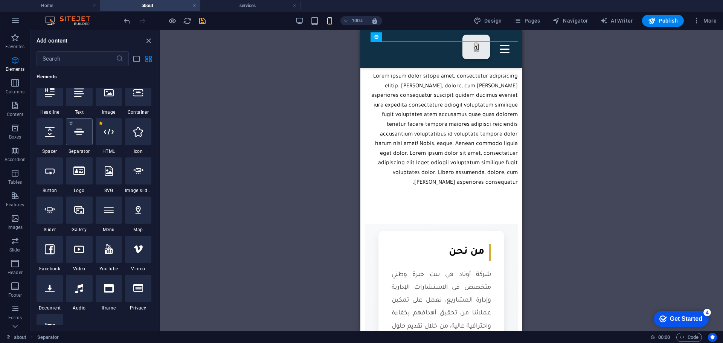
click at [85, 142] on div at bounding box center [79, 131] width 26 height 27
select select "%"
select select "px"
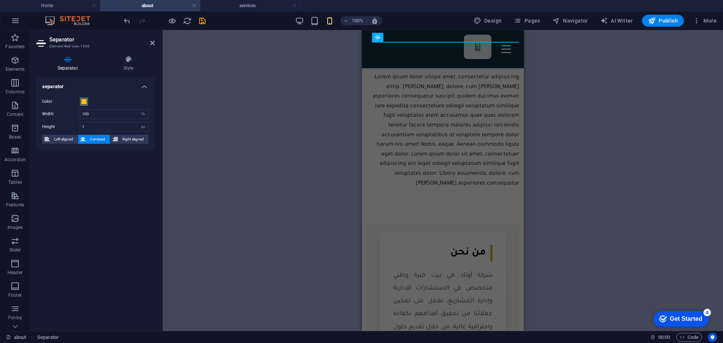
click at [87, 103] on button "Color" at bounding box center [84, 102] width 8 height 8
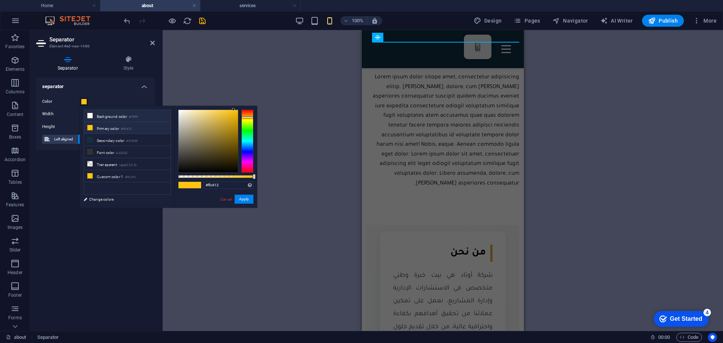
click at [88, 115] on icon at bounding box center [89, 115] width 5 height 5
type input "#ffffff"
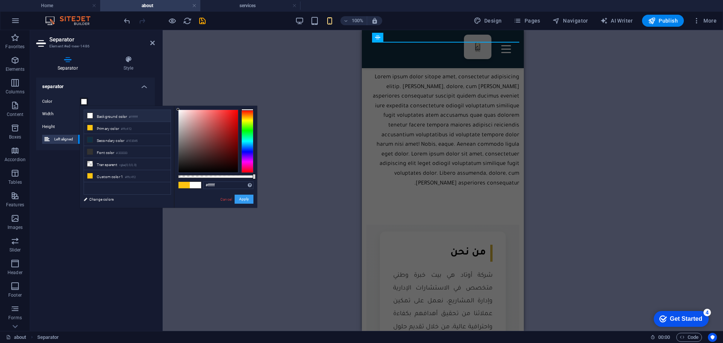
click at [249, 200] on button "Apply" at bounding box center [244, 199] width 19 height 9
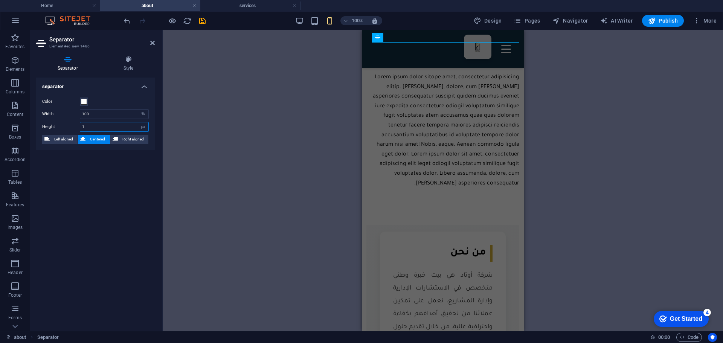
click at [97, 127] on input "1" at bounding box center [114, 126] width 68 height 9
type input "3"
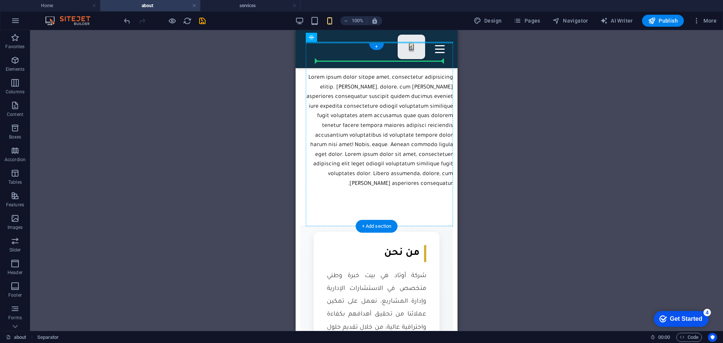
drag, startPoint x: 607, startPoint y: 67, endPoint x: 321, endPoint y: 67, distance: 285.5
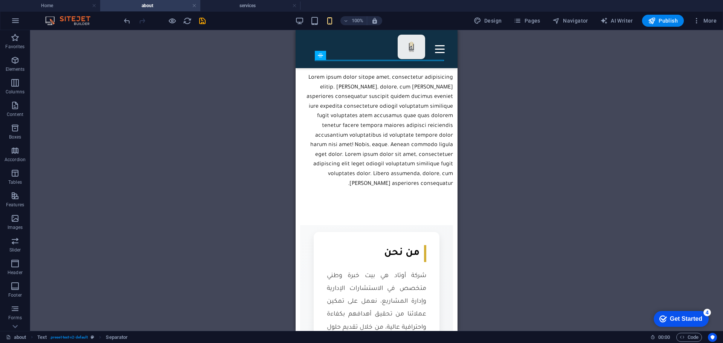
drag, startPoint x: 322, startPoint y: 58, endPoint x: 325, endPoint y: 55, distance: 4.5
click at [325, 55] on div "Separator" at bounding box center [320, 55] width 11 height 9
click at [417, 115] on div "Lorem ipsum dolor sitope amet, consectetur adipisicing elitip. [PERSON_NAME], d…" at bounding box center [376, 131] width 153 height 116
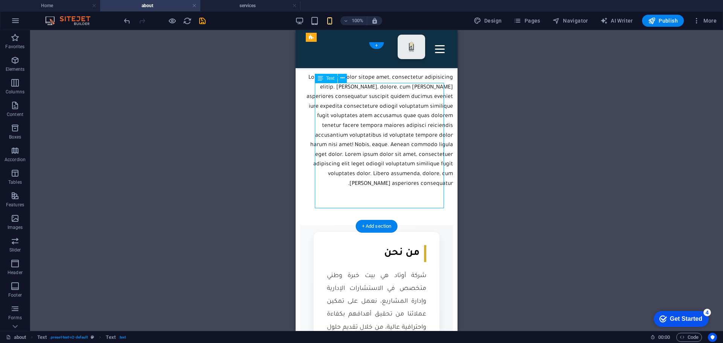
click at [417, 115] on div "Lorem ipsum dolor sitope amet, consectetur adipisicing elitip. [PERSON_NAME], d…" at bounding box center [376, 131] width 153 height 116
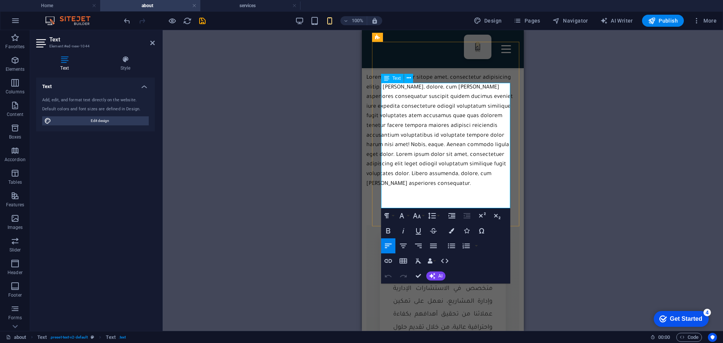
click at [432, 115] on p "Lorem ipsum dolor sitope amet, consectetur adipisicing elitip. [PERSON_NAME], d…" at bounding box center [443, 131] width 153 height 116
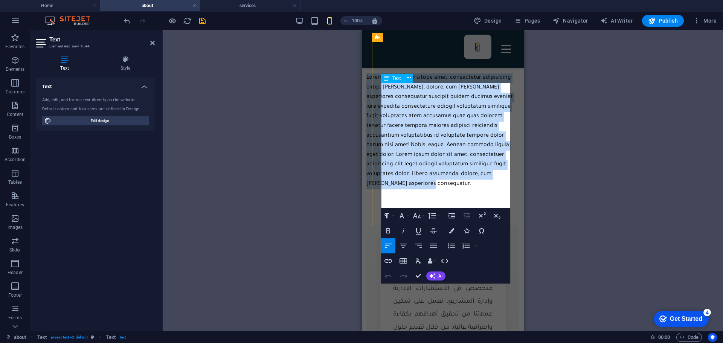
click at [432, 115] on p "Lorem ipsum dolor sitope amet, consectetur adipisicing elitip. [PERSON_NAME], d…" at bounding box center [443, 131] width 153 height 116
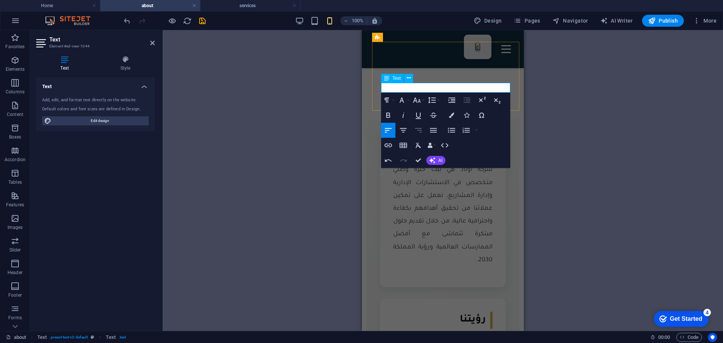
click at [423, 129] on icon "button" at bounding box center [418, 130] width 9 height 9
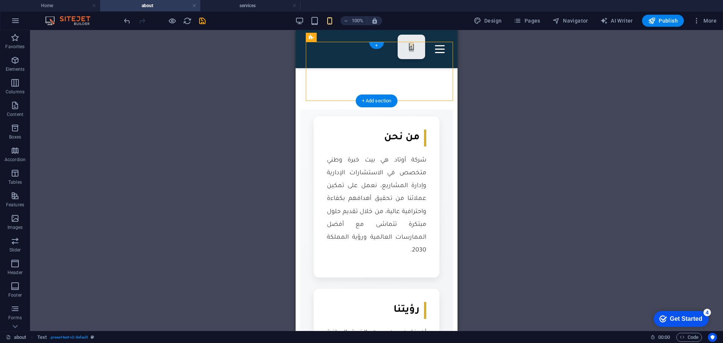
drag, startPoint x: 376, startPoint y: 64, endPoint x: 380, endPoint y: 92, distance: 29.0
click at [380, 73] on div "عن الشركة" at bounding box center [376, 62] width 153 height 21
click at [421, 73] on div at bounding box center [376, 70] width 153 height 6
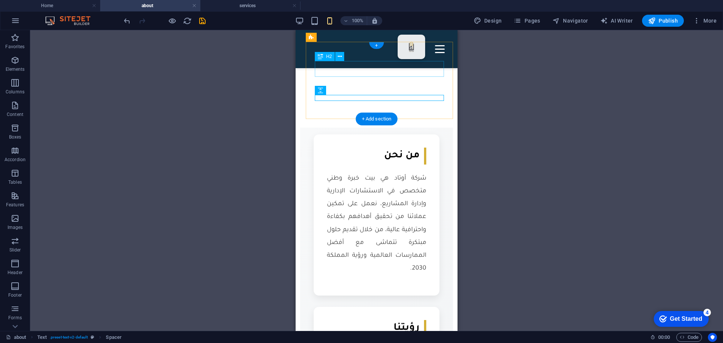
click at [425, 67] on div "عن الشركة" at bounding box center [376, 60] width 153 height 14
drag, startPoint x: 425, startPoint y: 68, endPoint x: 424, endPoint y: 87, distance: 19.6
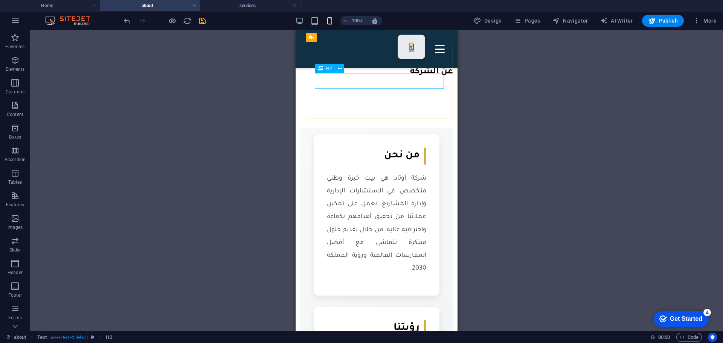
click at [326, 72] on div "H2" at bounding box center [325, 68] width 20 height 9
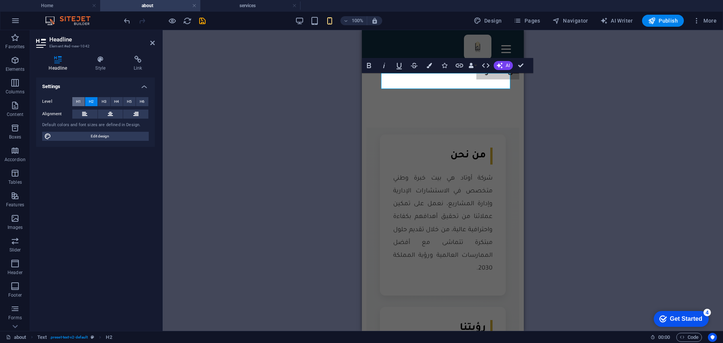
click at [74, 101] on button "H1" at bounding box center [78, 101] width 12 height 9
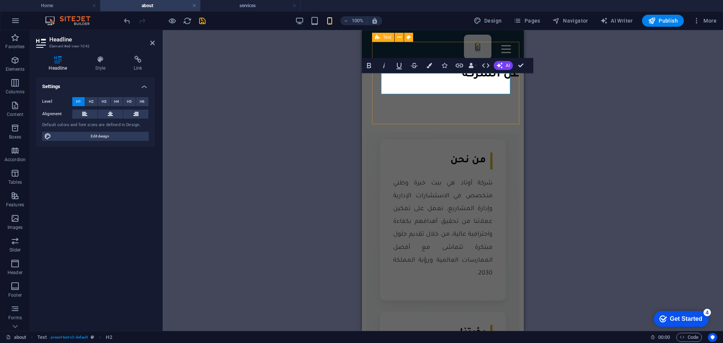
click at [458, 96] on div "عن الشركة" at bounding box center [443, 74] width 153 height 44
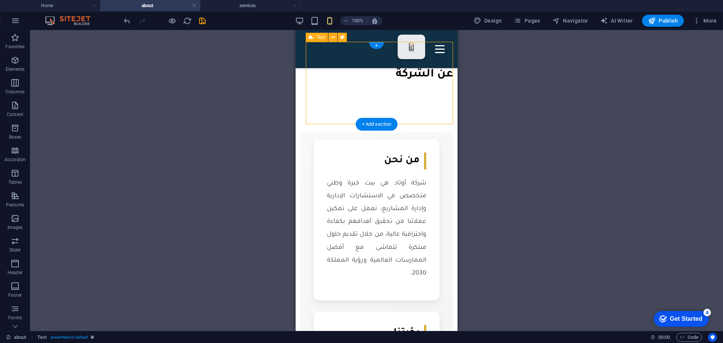
click at [439, 96] on div "عن الشركة" at bounding box center [376, 74] width 153 height 44
click at [237, 6] on h4 "services" at bounding box center [250, 6] width 100 height 8
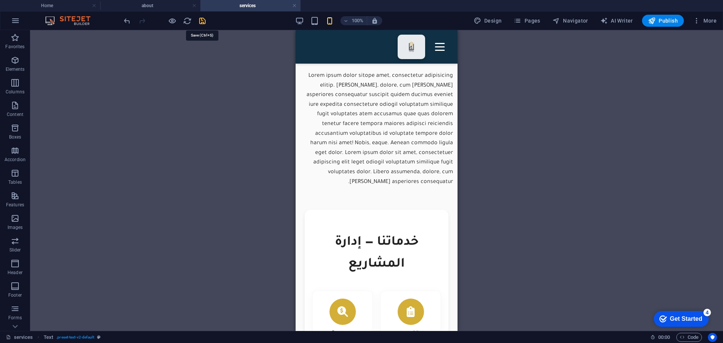
click at [202, 23] on icon "save" at bounding box center [202, 21] width 9 height 9
click at [154, 5] on h4 "about" at bounding box center [150, 6] width 100 height 8
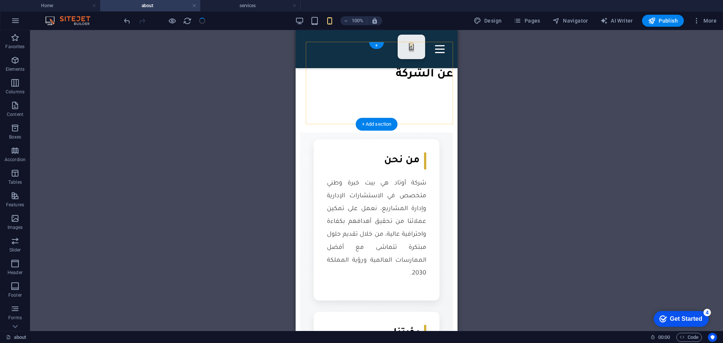
click at [372, 118] on div "+ Add section" at bounding box center [377, 124] width 42 height 13
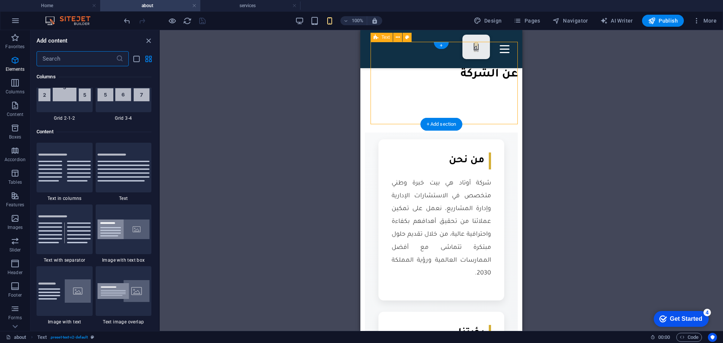
scroll to position [1380, 0]
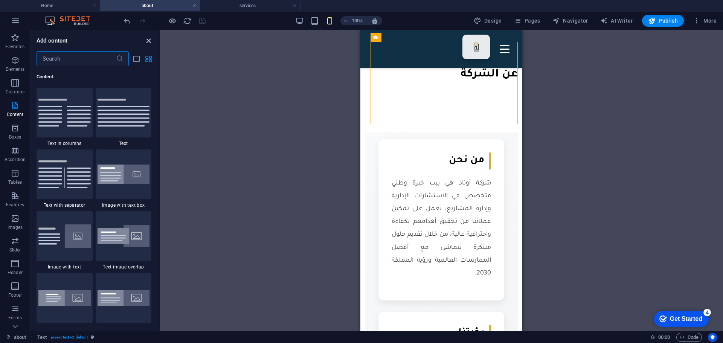
click at [148, 44] on icon "close panel" at bounding box center [148, 41] width 9 height 9
click at [160, 44] on div "HTML Text Text Spacer H1 Separator Separator Spacer Spacer Spacer Text H1 Spacer" at bounding box center [442, 180] width 564 height 301
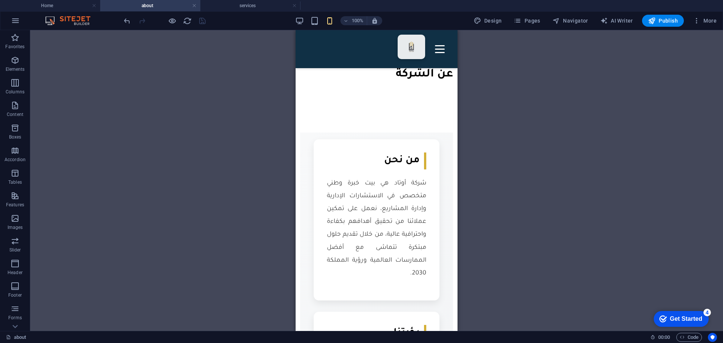
click at [247, 110] on div "HTML Text Text Spacer H1 Separator Separator Spacer Spacer Spacer Text H1 Spacer" at bounding box center [376, 180] width 693 height 301
click at [379, 96] on div at bounding box center [376, 93] width 153 height 6
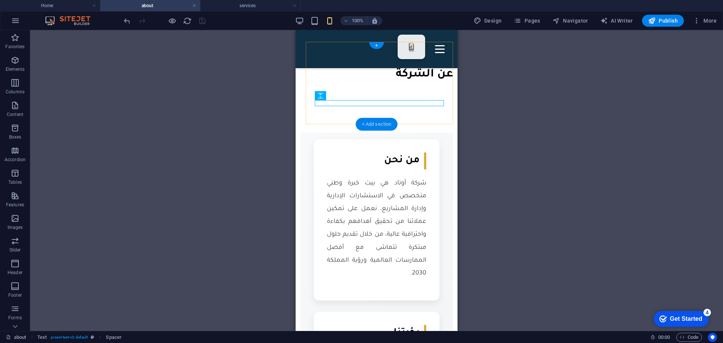
click at [376, 120] on div "+ Add section" at bounding box center [377, 124] width 42 height 13
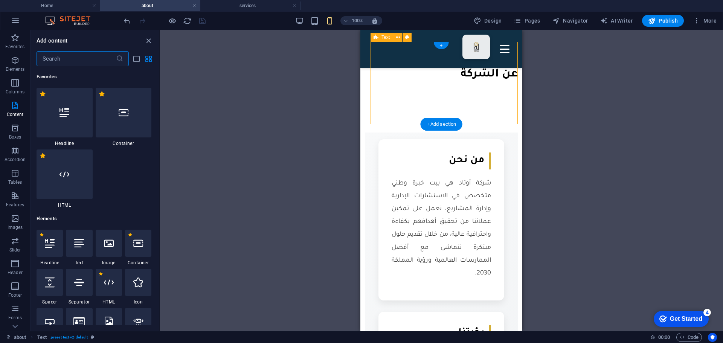
click at [376, 96] on div "عن الشركة" at bounding box center [441, 74] width 153 height 44
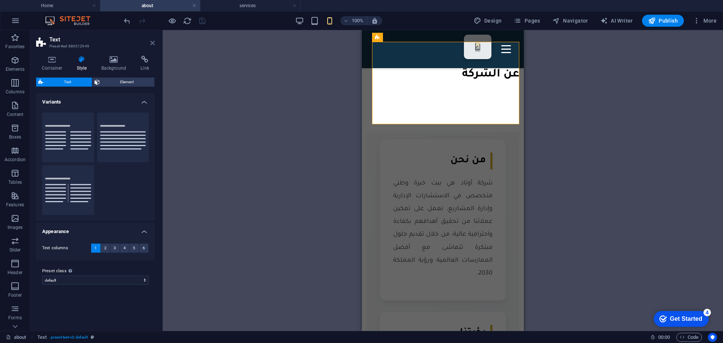
click at [150, 45] on icon at bounding box center [152, 43] width 5 height 6
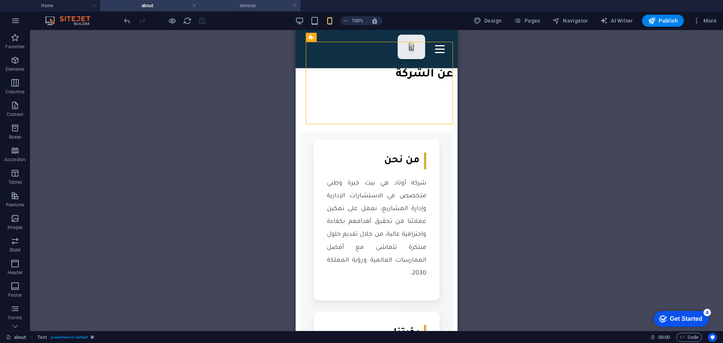
click at [233, 6] on h4 "services" at bounding box center [250, 6] width 100 height 8
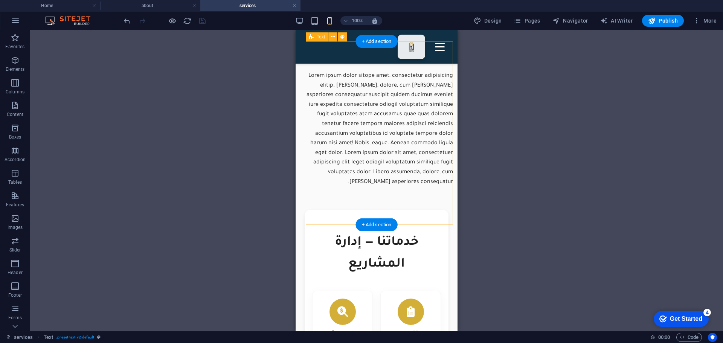
click at [311, 151] on div "خدماتنا Lorem ipsum dolor sitope amet, consectetur adipisicing elitip. [PERSON_…" at bounding box center [376, 119] width 153 height 136
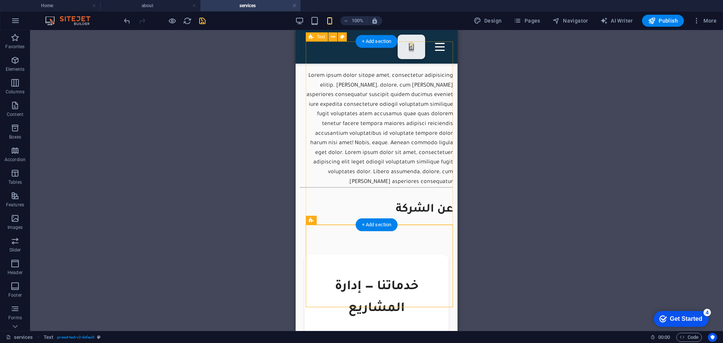
click at [310, 162] on div "خدماتنا Lorem ipsum dolor sitope amet, consectetur adipisicing elitip. [PERSON_…" at bounding box center [376, 119] width 153 height 136
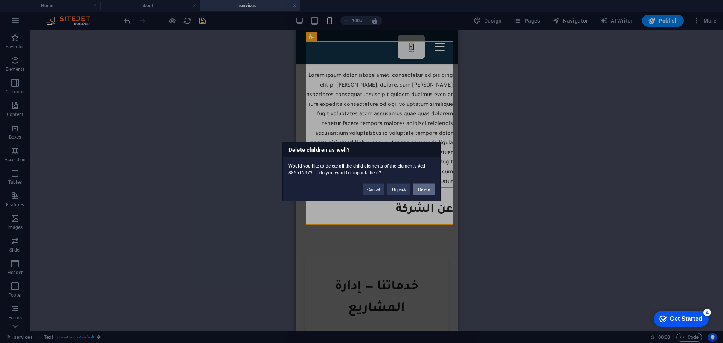
click at [426, 191] on button "Delete" at bounding box center [424, 188] width 21 height 11
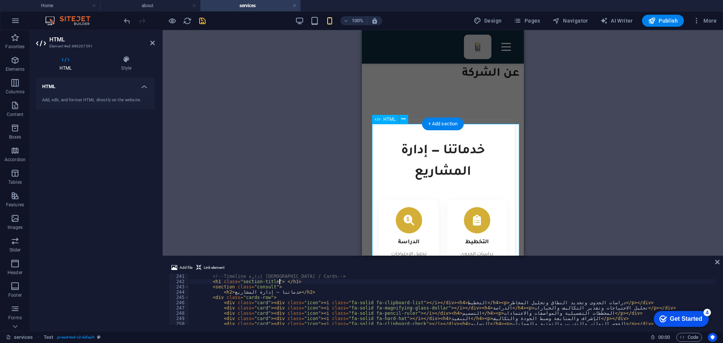
scroll to position [1266, 0]
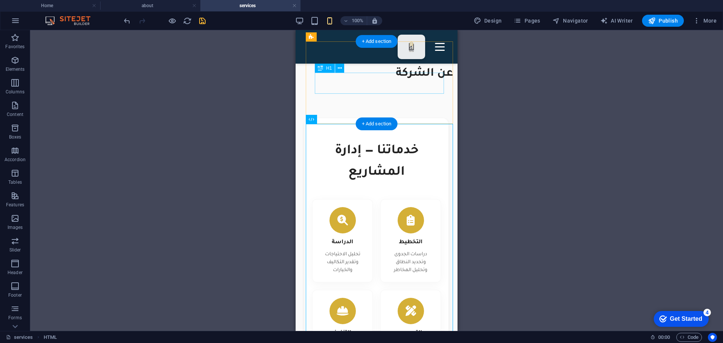
click at [425, 84] on div "عن الشركة" at bounding box center [376, 73] width 153 height 19
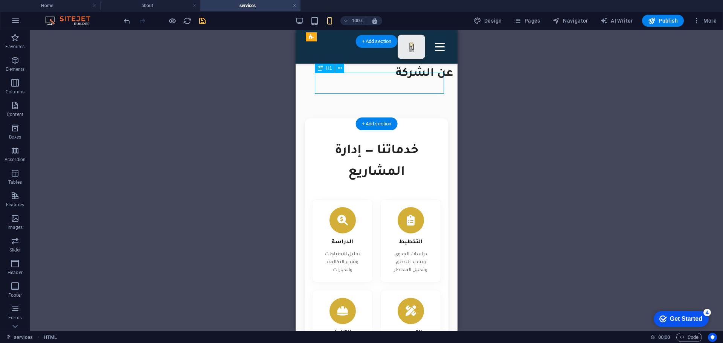
click at [425, 84] on div "عن الشركة" at bounding box center [376, 73] width 153 height 19
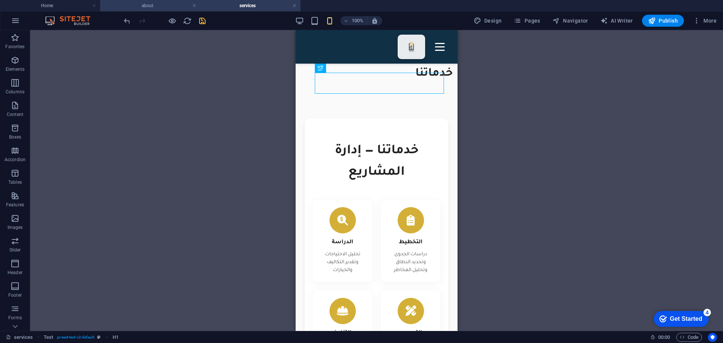
click at [143, 9] on h4 "about" at bounding box center [150, 6] width 100 height 8
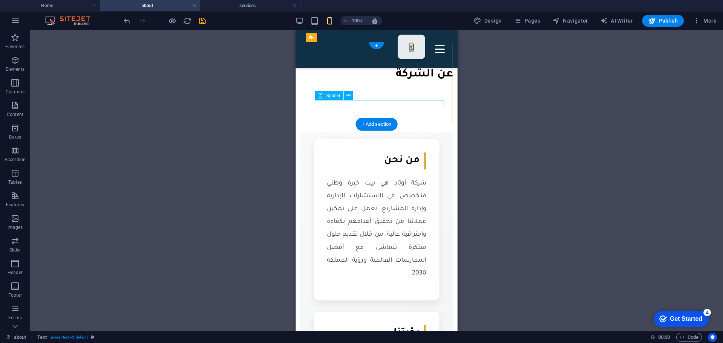
click at [416, 96] on div at bounding box center [376, 93] width 153 height 6
select select "rem"
click at [414, 96] on div "عن الشركة" at bounding box center [376, 74] width 153 height 44
click at [417, 84] on div "عن الشركة" at bounding box center [376, 74] width 153 height 19
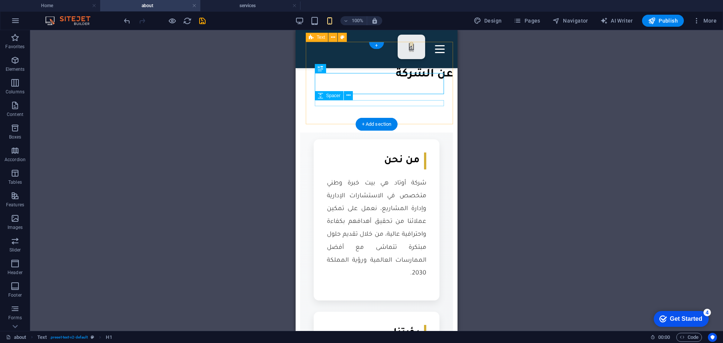
click at [414, 96] on div at bounding box center [376, 93] width 153 height 6
click at [420, 84] on div "عن الشركة" at bounding box center [376, 74] width 153 height 19
click at [414, 96] on div "عن الشركة" at bounding box center [376, 74] width 153 height 44
click at [420, 96] on div at bounding box center [376, 93] width 153 height 6
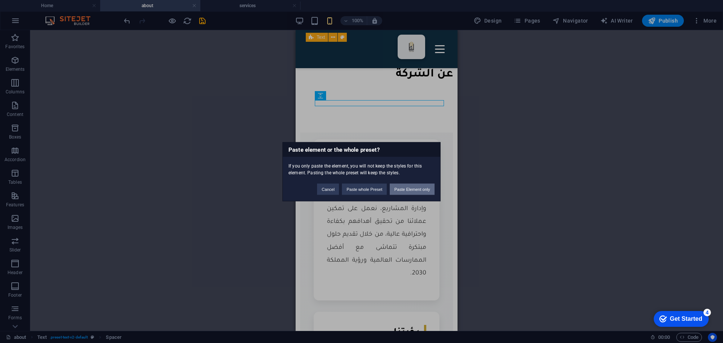
click at [406, 190] on button "Paste Element only" at bounding box center [412, 188] width 45 height 11
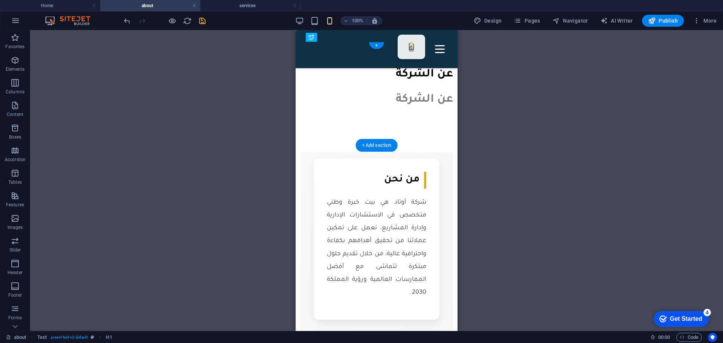
drag, startPoint x: 414, startPoint y: 114, endPoint x: 414, endPoint y: 105, distance: 8.7
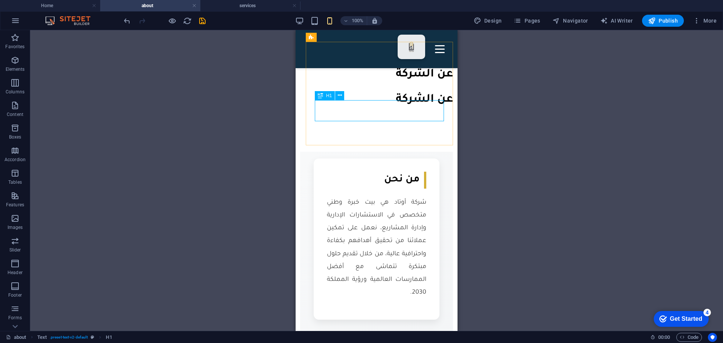
click at [331, 96] on span "H1" at bounding box center [329, 95] width 6 height 5
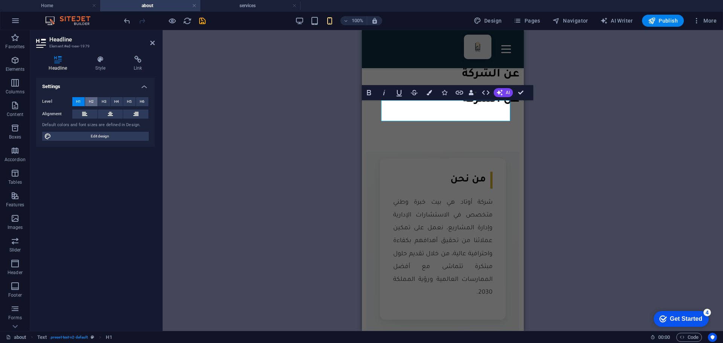
click at [93, 102] on span "H2" at bounding box center [91, 101] width 5 height 9
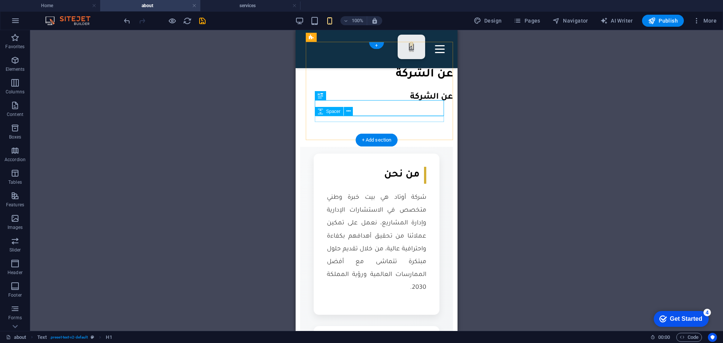
click at [334, 111] on div at bounding box center [376, 108] width 153 height 6
click at [328, 111] on div "عن الشركة عن الشركة" at bounding box center [376, 81] width 153 height 59
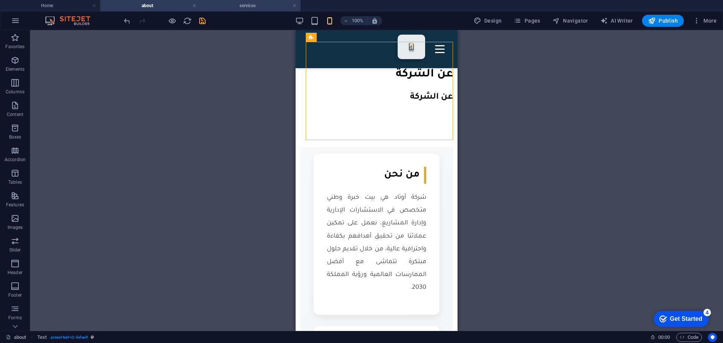
click at [238, 7] on h4 "services" at bounding box center [250, 6] width 100 height 8
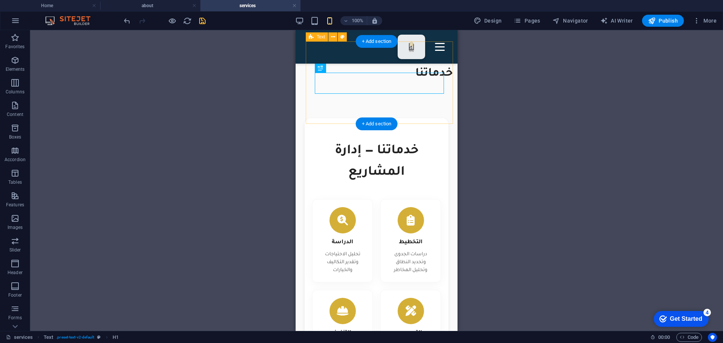
click at [330, 96] on div "خدماتنا" at bounding box center [376, 73] width 153 height 44
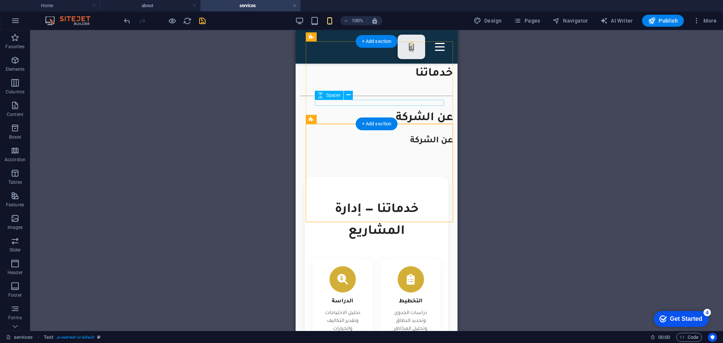
click at [341, 96] on div at bounding box center [376, 93] width 153 height 6
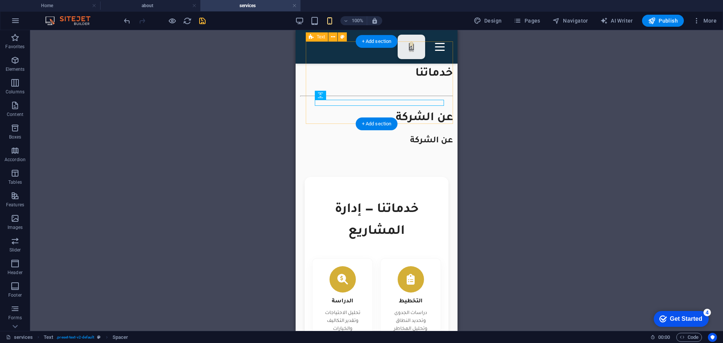
click at [335, 96] on div "خدماتنا" at bounding box center [376, 73] width 153 height 44
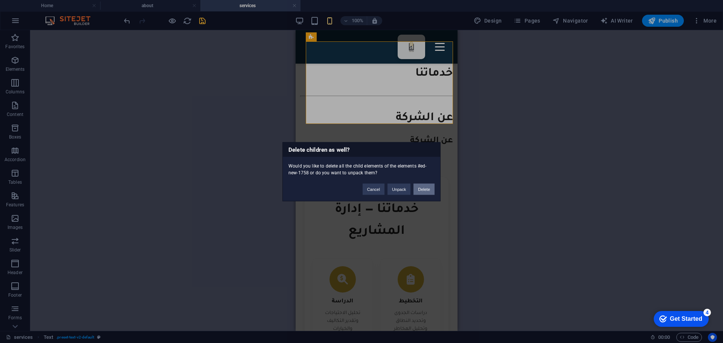
click at [419, 189] on button "Delete" at bounding box center [424, 188] width 21 height 11
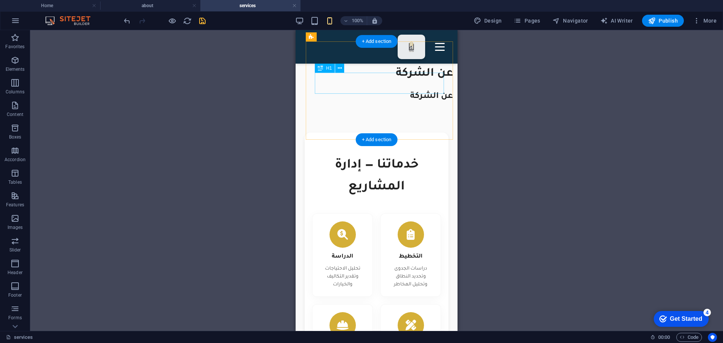
click at [423, 78] on div "عن الشركة" at bounding box center [376, 73] width 153 height 19
click at [434, 104] on div "عن الشركة" at bounding box center [376, 97] width 153 height 14
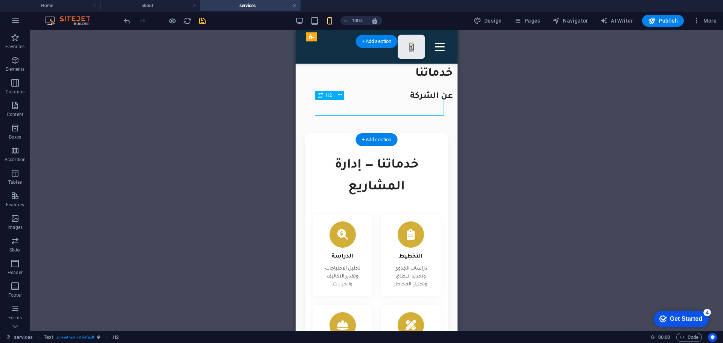
click at [432, 104] on div "عن الشركة" at bounding box center [376, 97] width 153 height 14
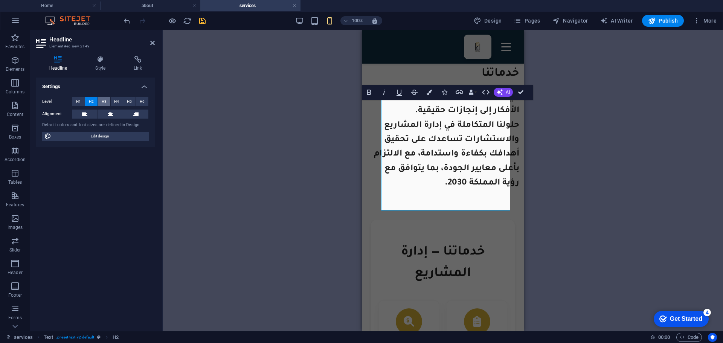
click at [103, 103] on span "H3" at bounding box center [104, 101] width 5 height 9
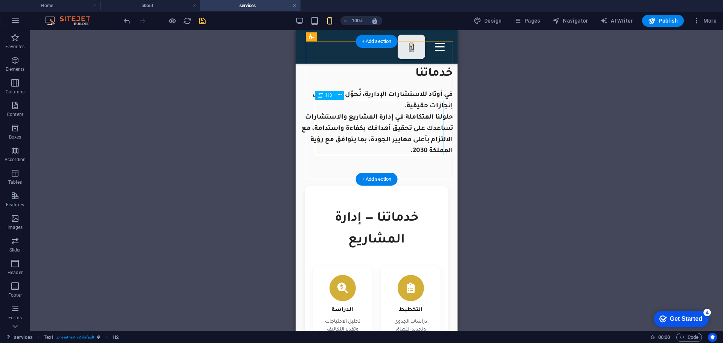
click at [418, 115] on div "في أوتاد للاستشارات الإدارية، نُحوّل الأفكار إلى إنجازات حقيقية. حلولنا المتكام…" at bounding box center [376, 124] width 153 height 68
click at [352, 115] on div "خدماتنا في أوتاد للاستشارات الإدارية، نُحوّل الأفكار إلى إنجازات حقيقية. حلولنا…" at bounding box center [376, 107] width 153 height 112
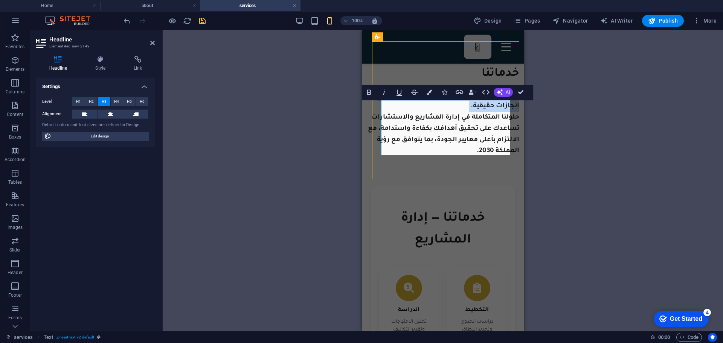
click at [418, 115] on h3 "في أوتاد للاستشارات الإدارية، نُحوّل الأفكار إلى إنجازات حقيقية. حلولنا المتكام…" at bounding box center [443, 124] width 153 height 68
click at [418, 116] on h3 "في أوتاد للاستشارات الإدارية، نُحوّل الأفكار إلى إنجازات حقيقية. حلولنا المتكام…" at bounding box center [443, 124] width 153 height 68
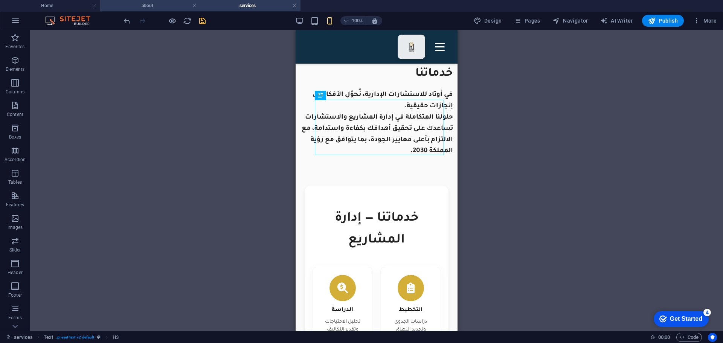
click at [137, 6] on h4 "about" at bounding box center [150, 6] width 100 height 8
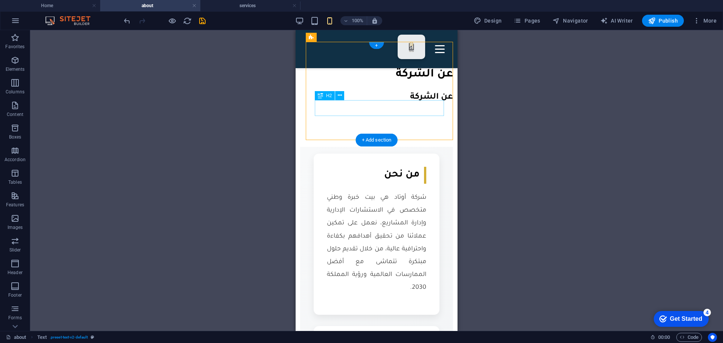
click at [404, 105] on div "عن الشركة" at bounding box center [376, 97] width 153 height 14
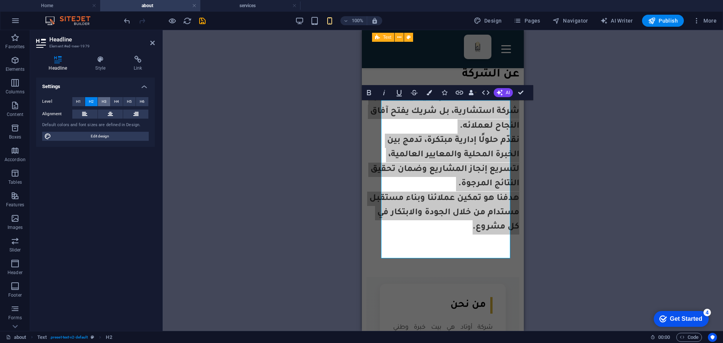
click at [102, 100] on span "H3" at bounding box center [104, 101] width 5 height 9
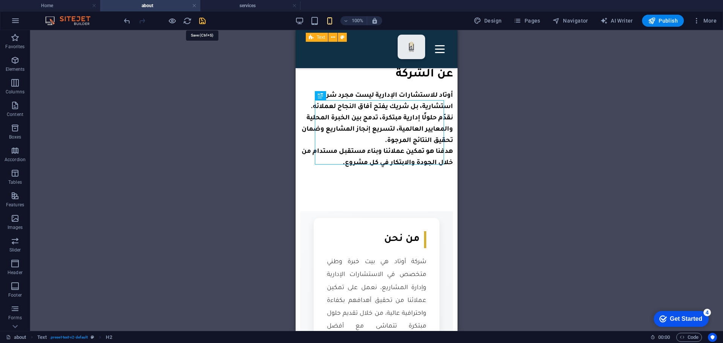
click at [200, 23] on icon "save" at bounding box center [202, 21] width 9 height 9
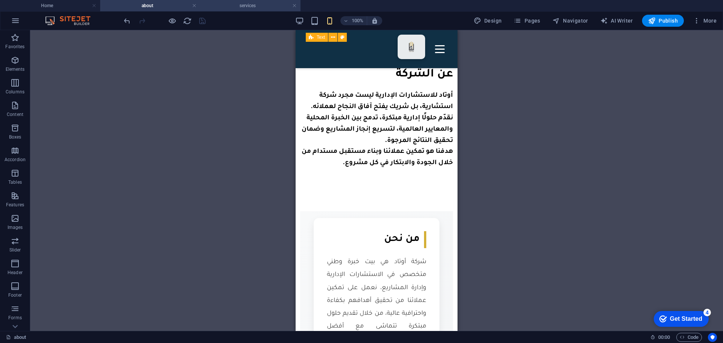
click at [248, 6] on h4 "services" at bounding box center [250, 6] width 100 height 8
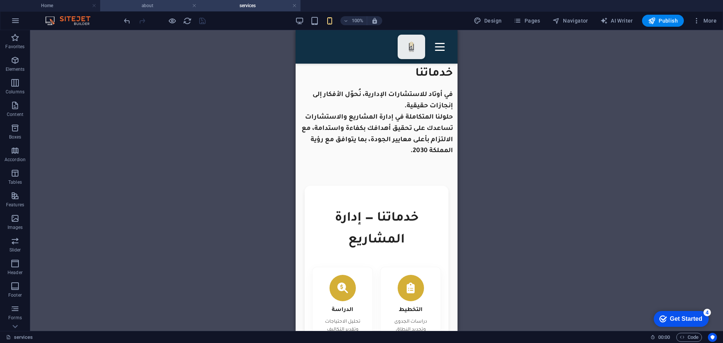
click at [173, 6] on h4 "about" at bounding box center [150, 6] width 100 height 8
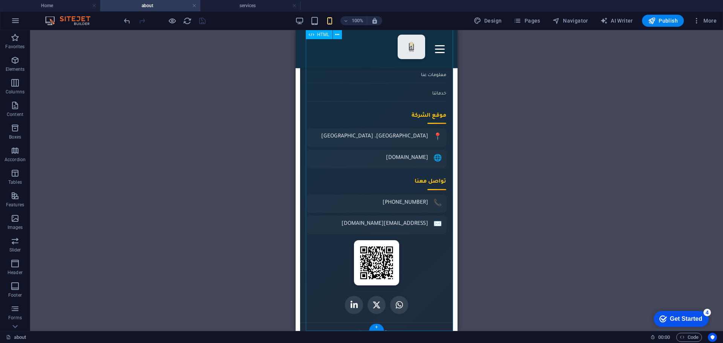
scroll to position [1027, 0]
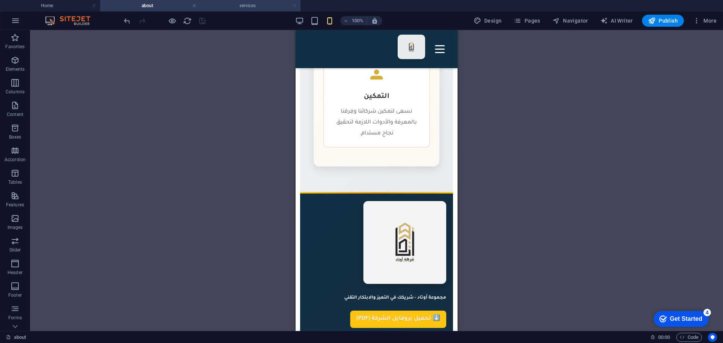
click at [294, 5] on link at bounding box center [294, 5] width 5 height 7
click at [196, 7] on link at bounding box center [194, 5] width 5 height 7
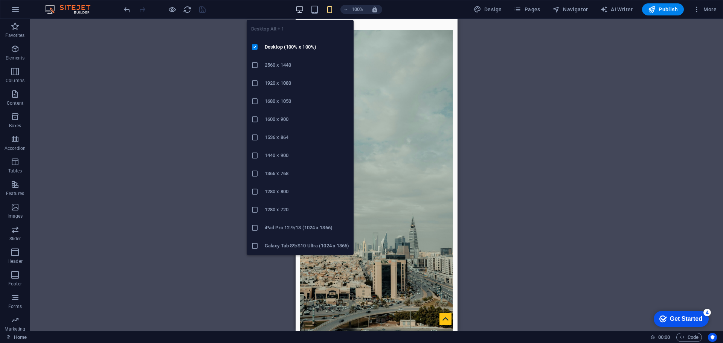
click at [301, 12] on icon "button" at bounding box center [299, 9] width 9 height 9
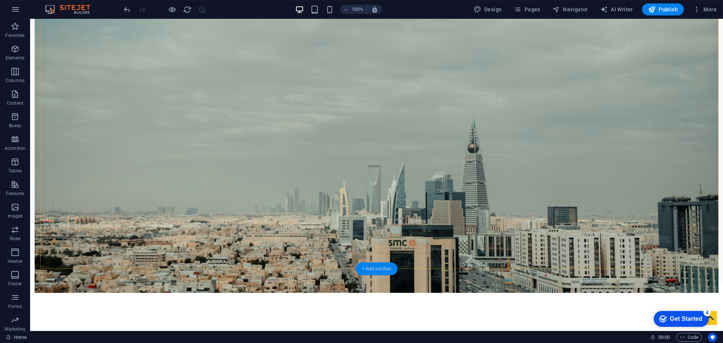
scroll to position [75, 0]
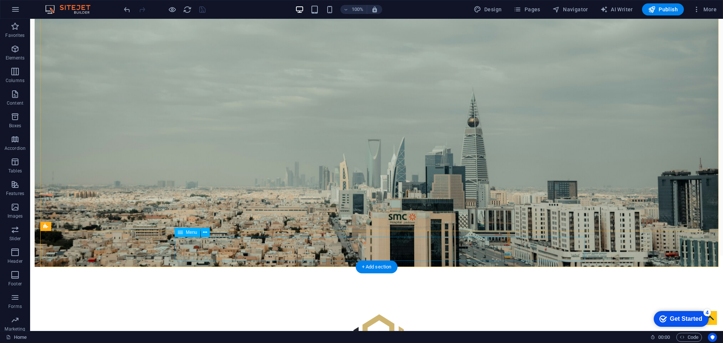
select select "2"
select select
select select "3"
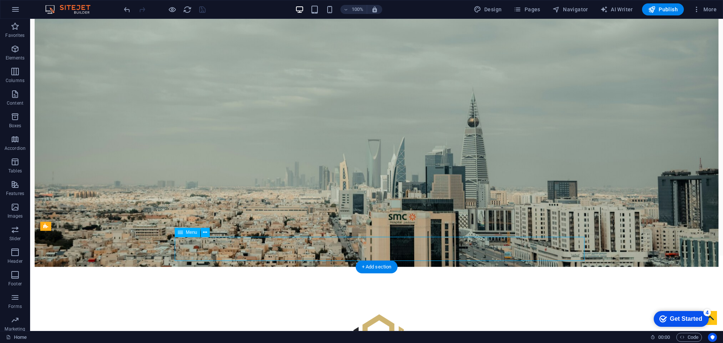
select select
select select "4"
select select
select select "5"
select select
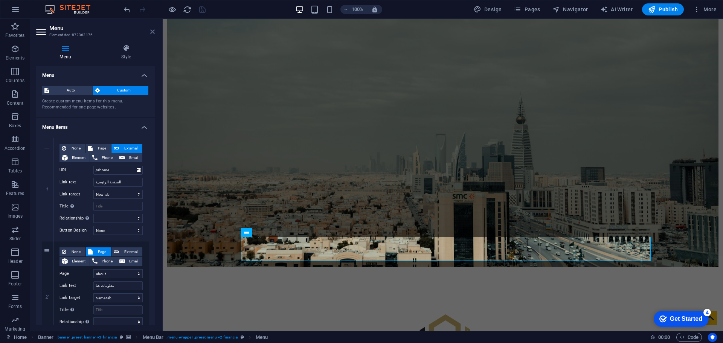
click at [153, 33] on icon at bounding box center [152, 32] width 5 height 6
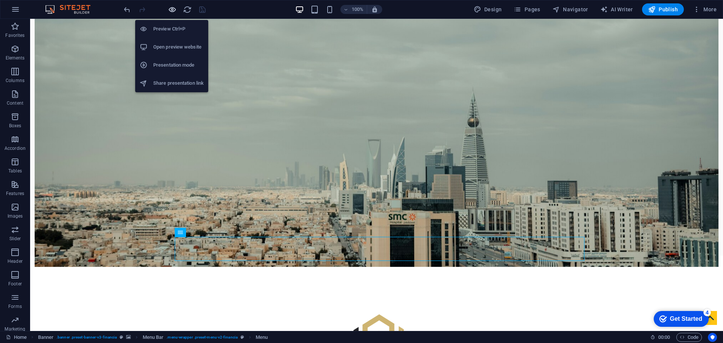
click at [170, 11] on icon "button" at bounding box center [172, 9] width 9 height 9
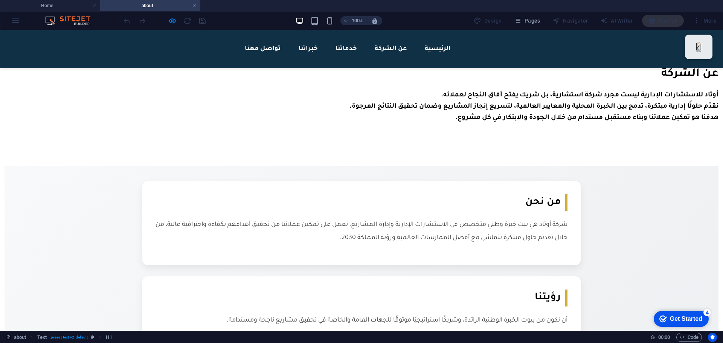
scroll to position [0, 0]
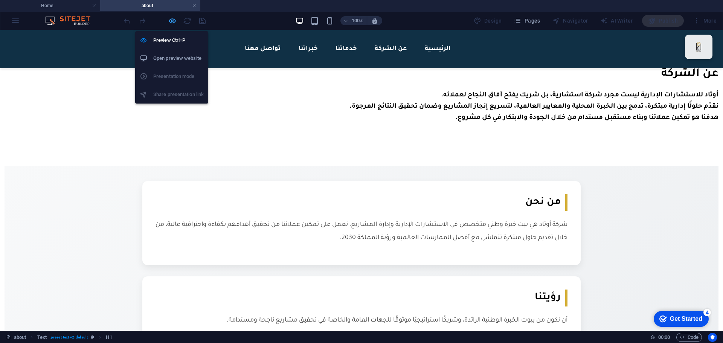
click at [173, 20] on icon "button" at bounding box center [172, 21] width 9 height 9
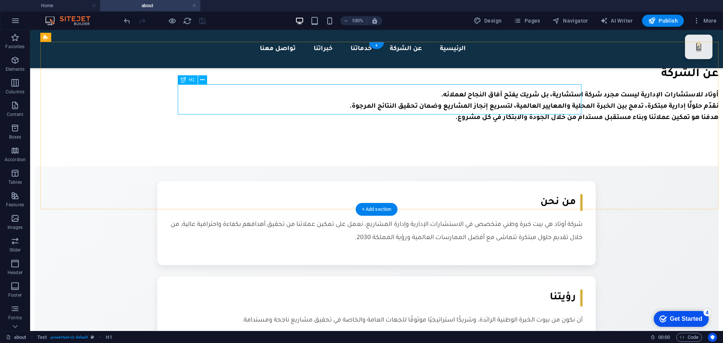
click at [455, 84] on div "عن الشركة" at bounding box center [377, 74] width 684 height 19
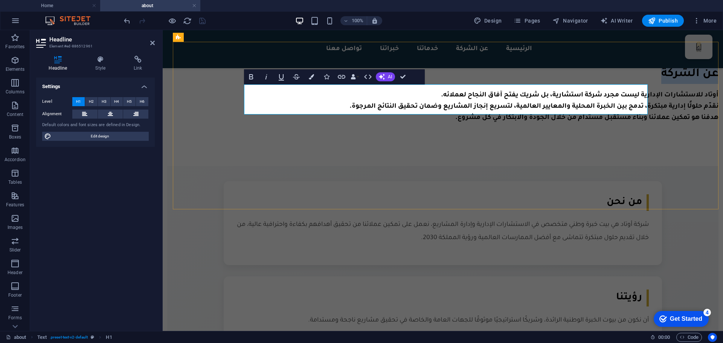
click at [622, 84] on h1 "عن الشركة" at bounding box center [442, 74] width 551 height 19
click at [632, 84] on h1 "عن الشركة" at bounding box center [442, 74] width 551 height 19
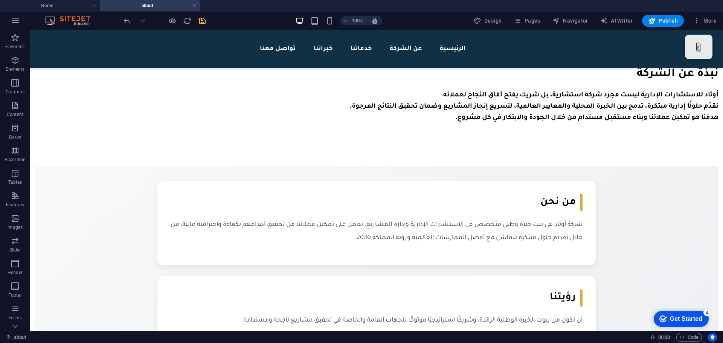
click at [206, 22] on icon "save" at bounding box center [202, 21] width 9 height 9
click at [197, 8] on h4 "about" at bounding box center [150, 6] width 100 height 8
click at [195, 8] on link at bounding box center [194, 5] width 5 height 7
